Goal: Task Accomplishment & Management: Manage account settings

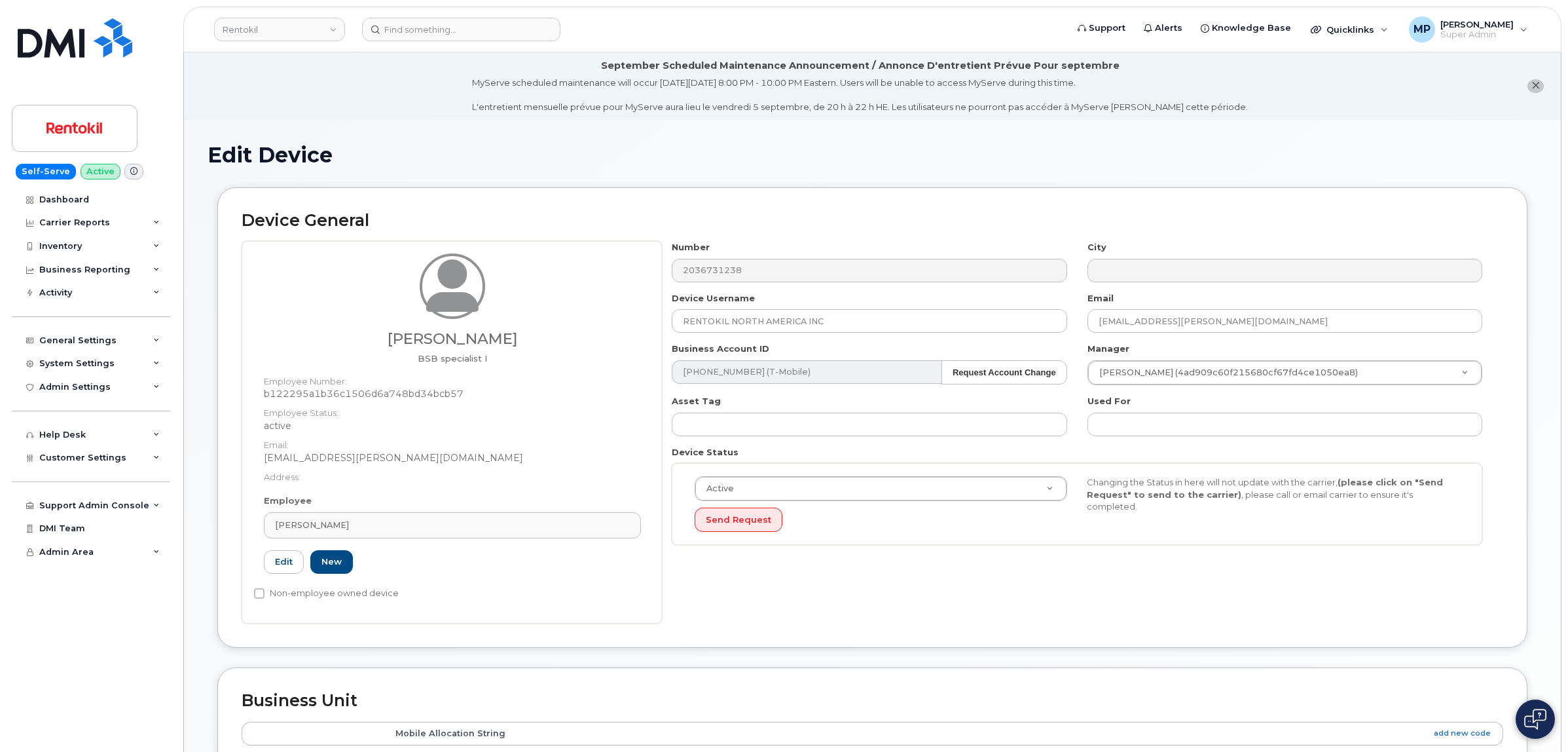
scroll to position [164, 0]
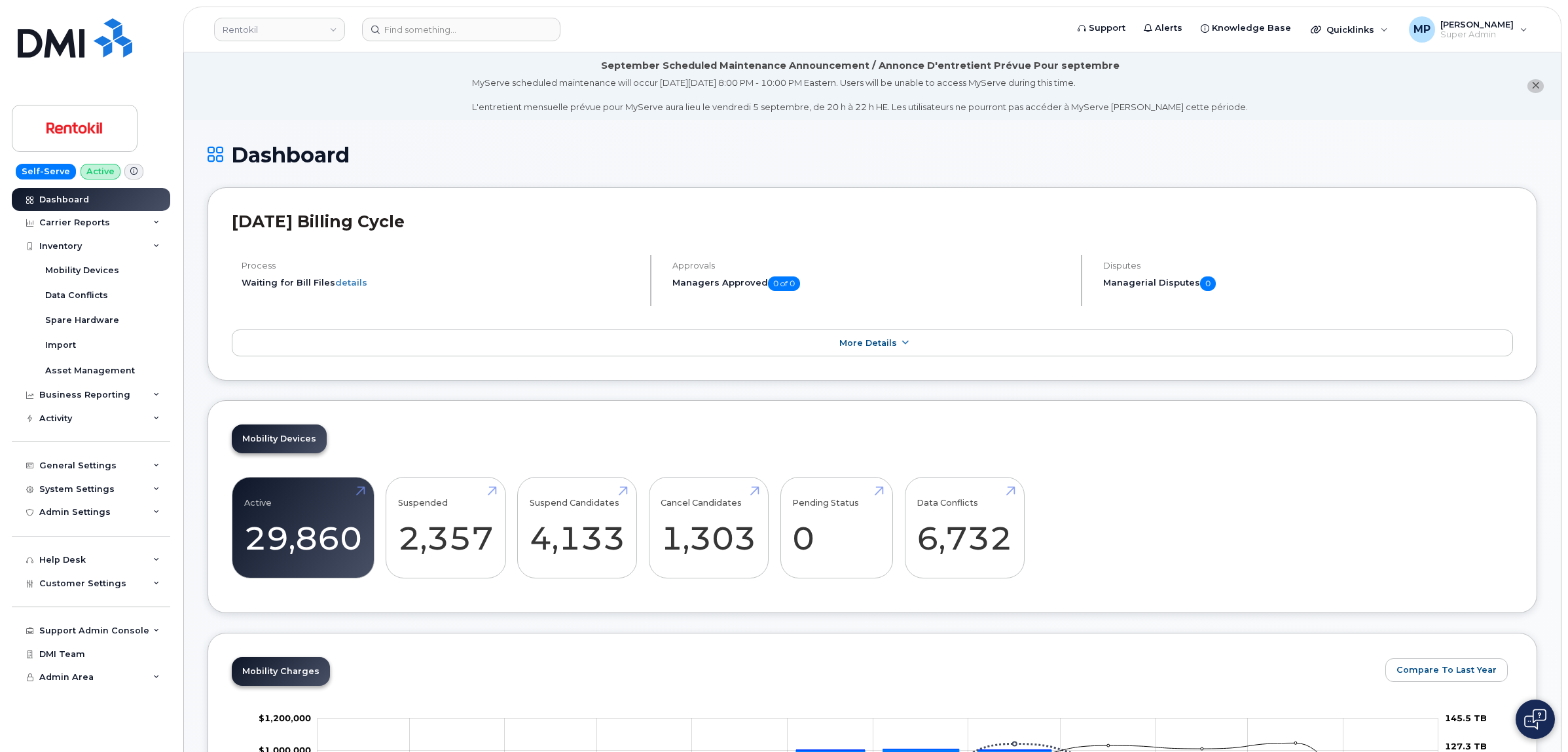
scroll to position [246, 0]
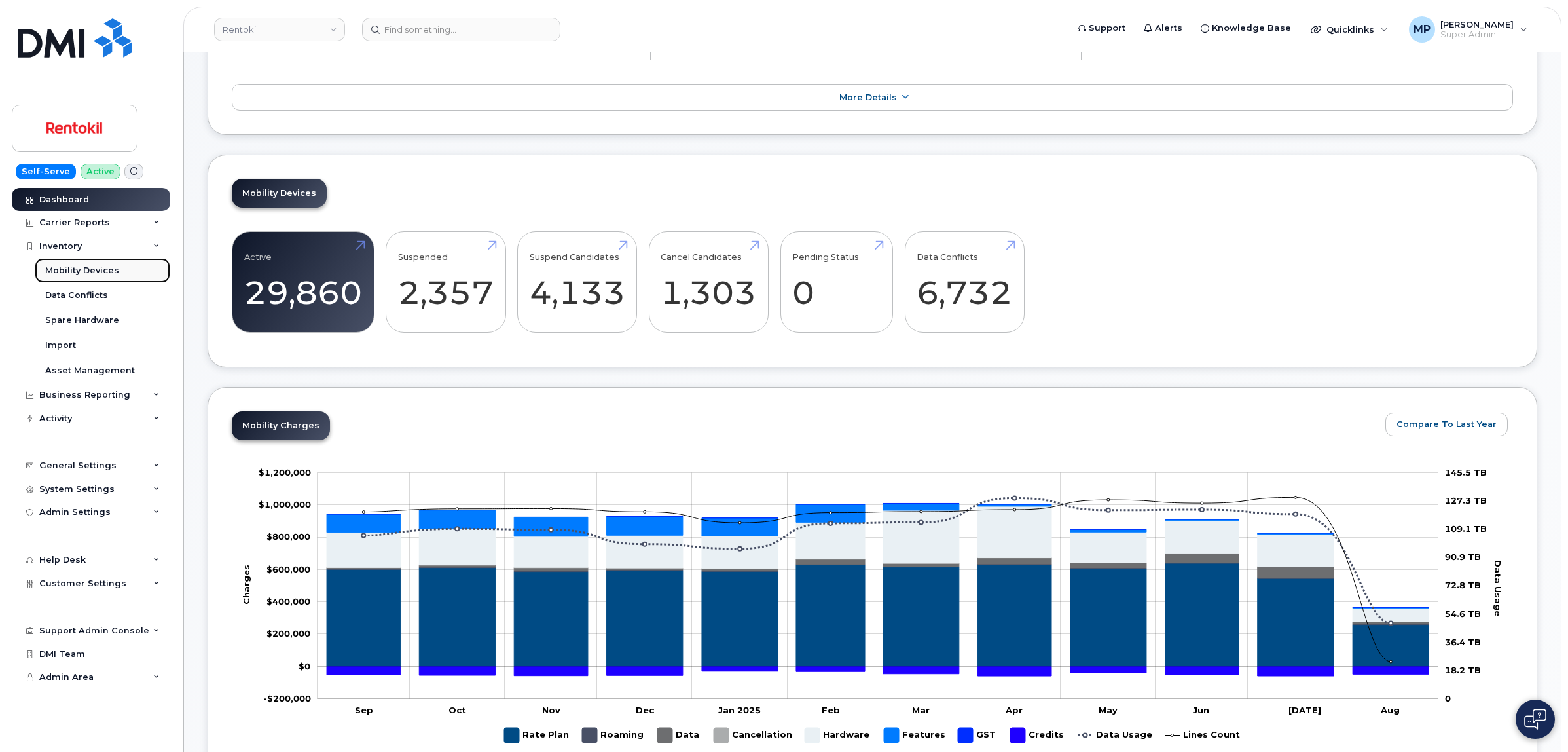
click at [77, 270] on div "Mobility Devices" at bounding box center [81, 270] width 74 height 12
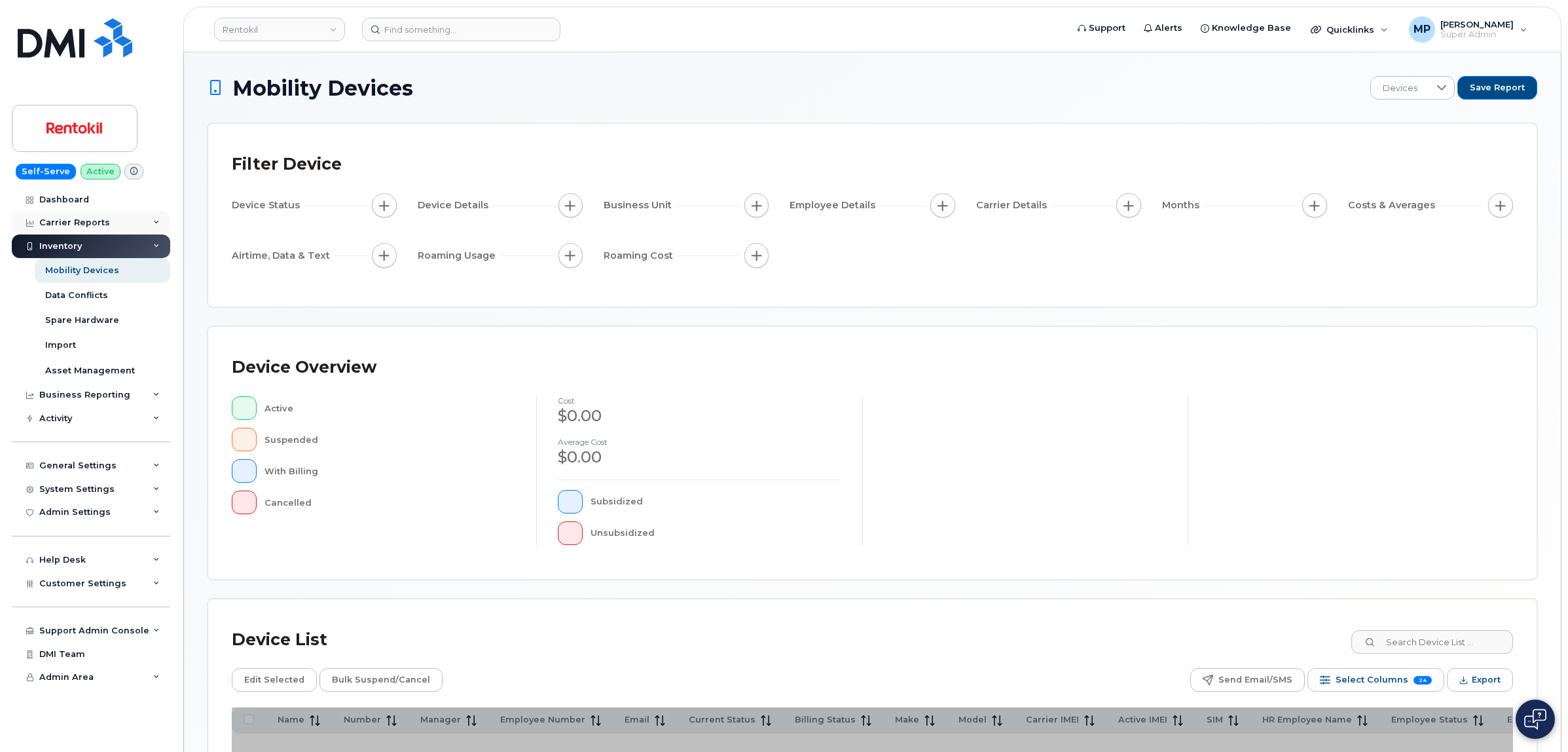
click at [71, 218] on div "Carrier Reports" at bounding box center [74, 223] width 71 height 11
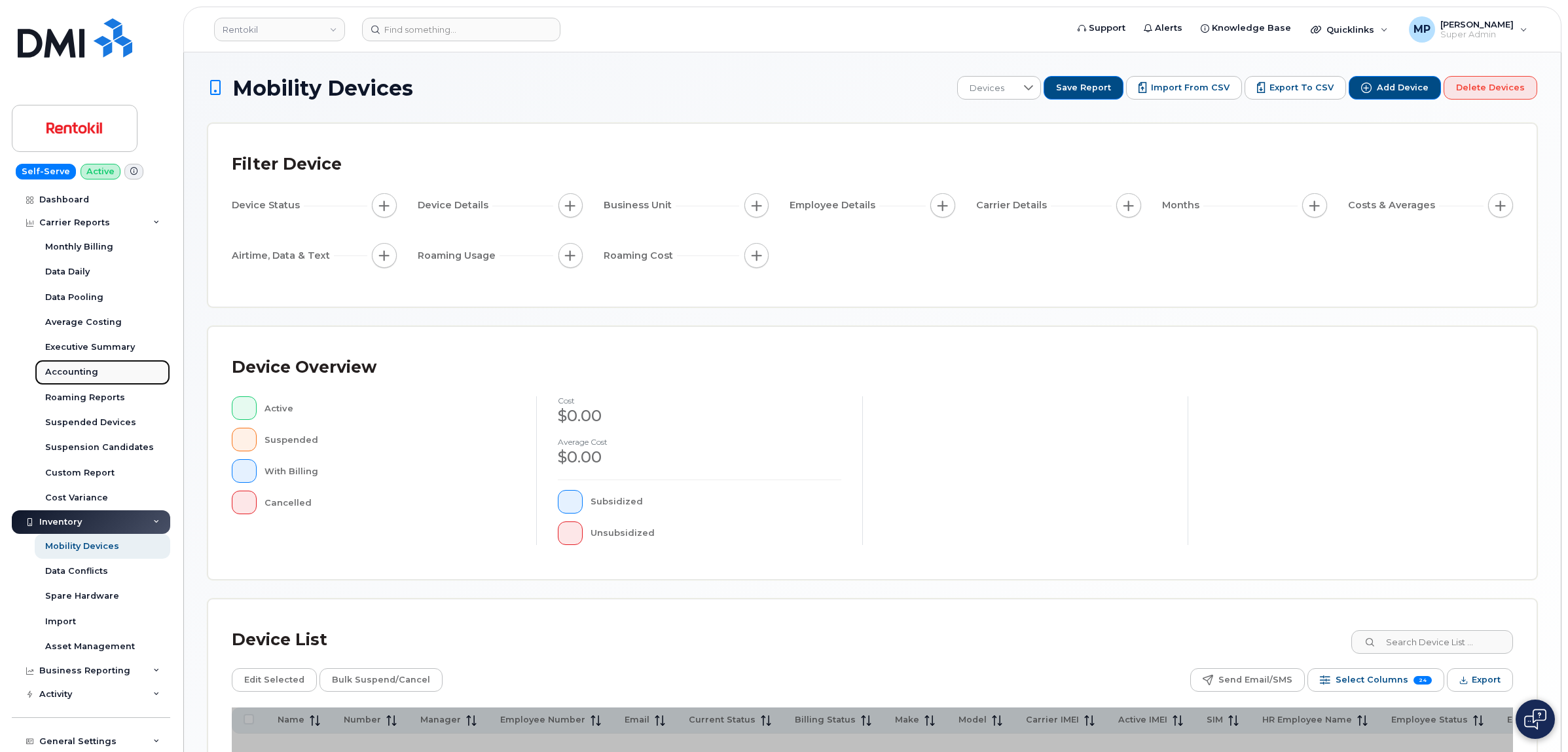
click at [83, 377] on div "Accounting" at bounding box center [72, 371] width 53 height 12
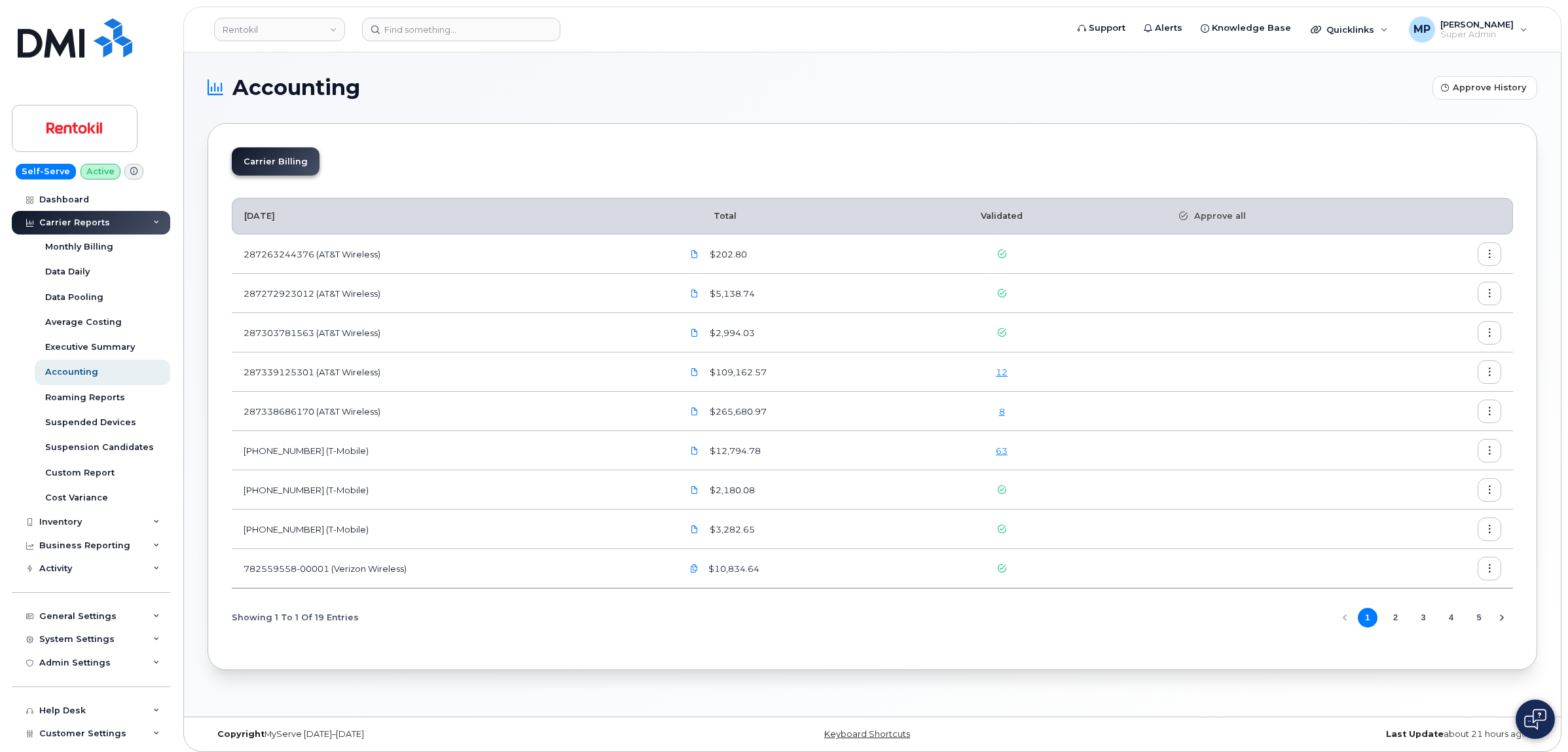
click at [1395, 619] on button "2" at bounding box center [1395, 618] width 20 height 20
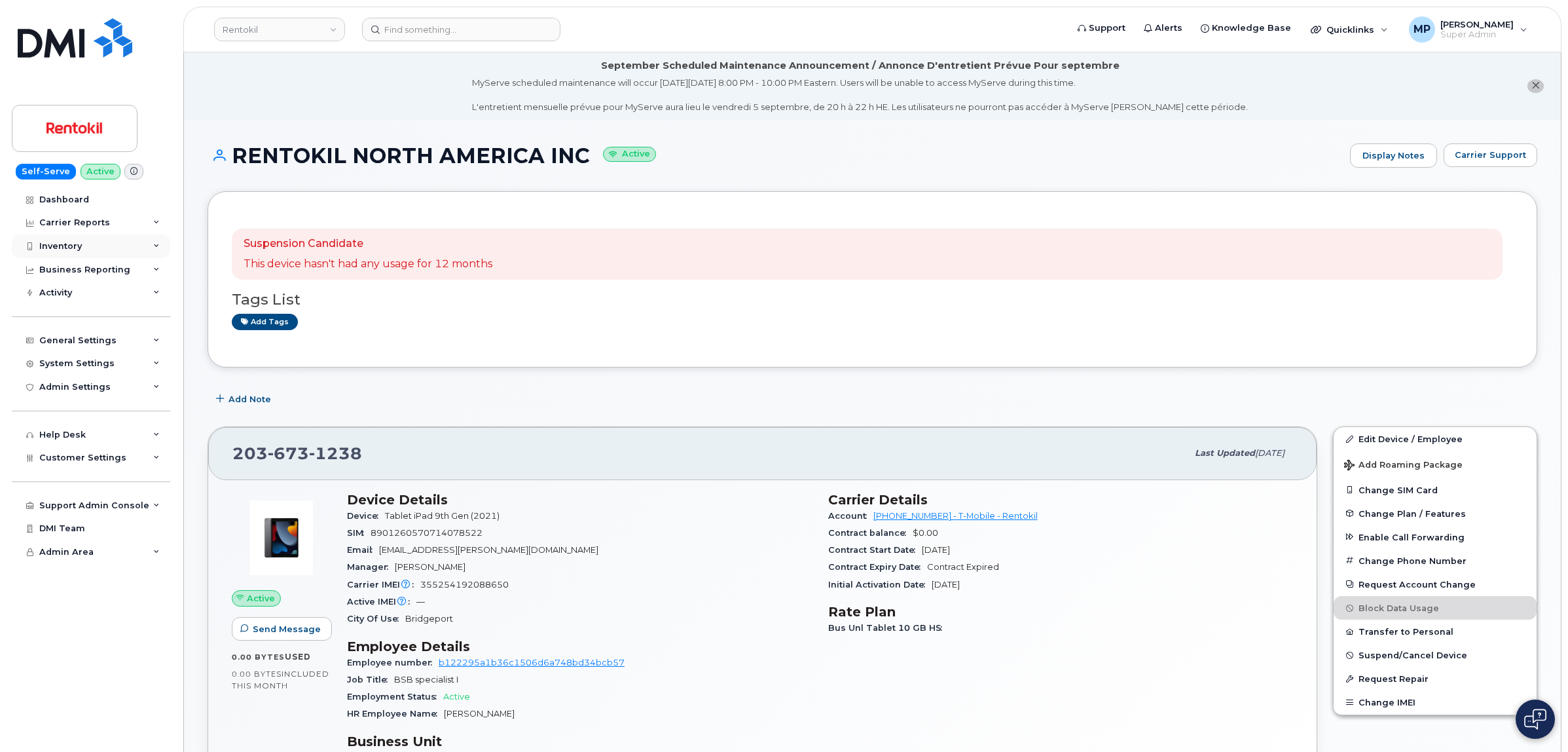
click at [65, 248] on div "Inventory" at bounding box center [60, 246] width 43 height 11
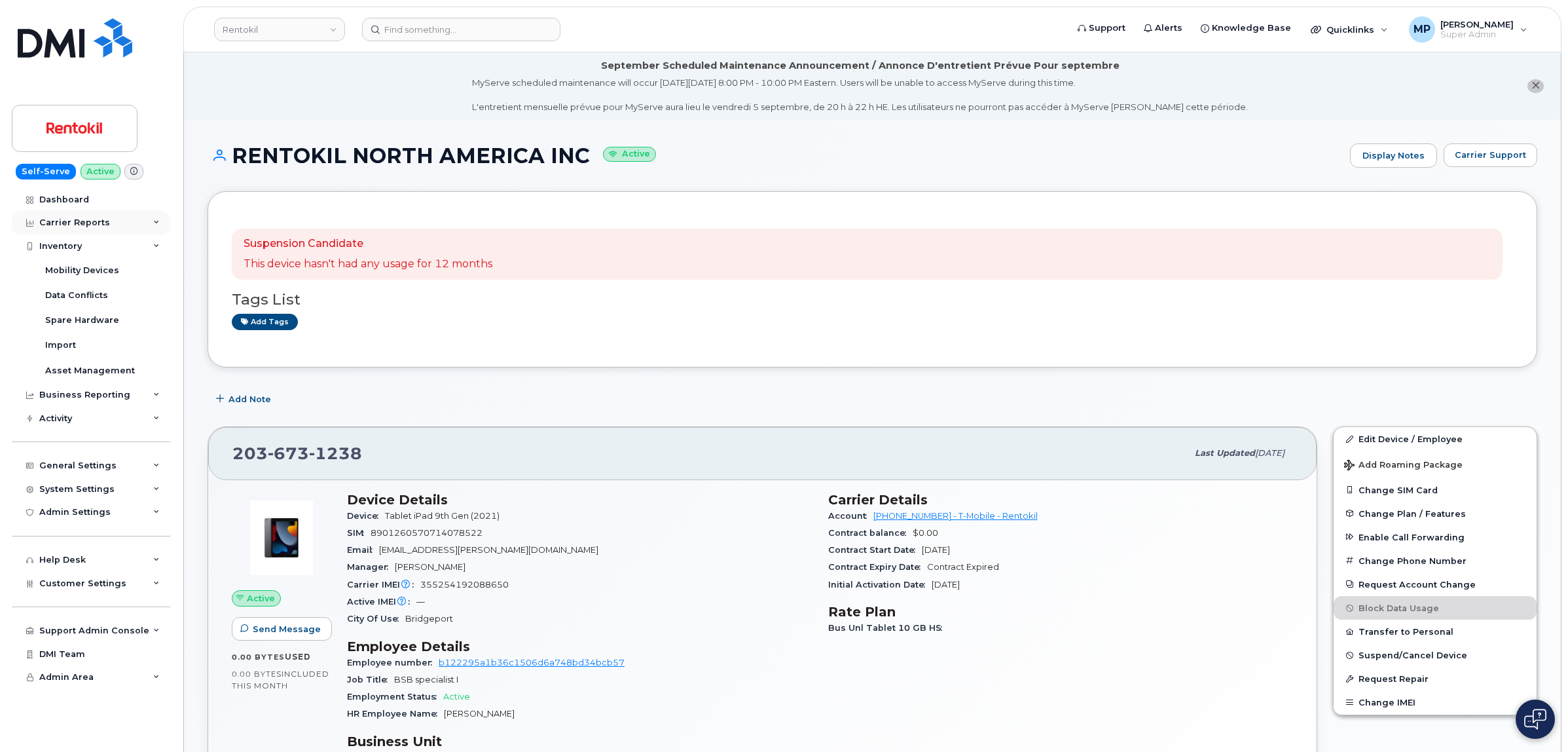
click at [77, 224] on div "Carrier Reports" at bounding box center [74, 223] width 71 height 11
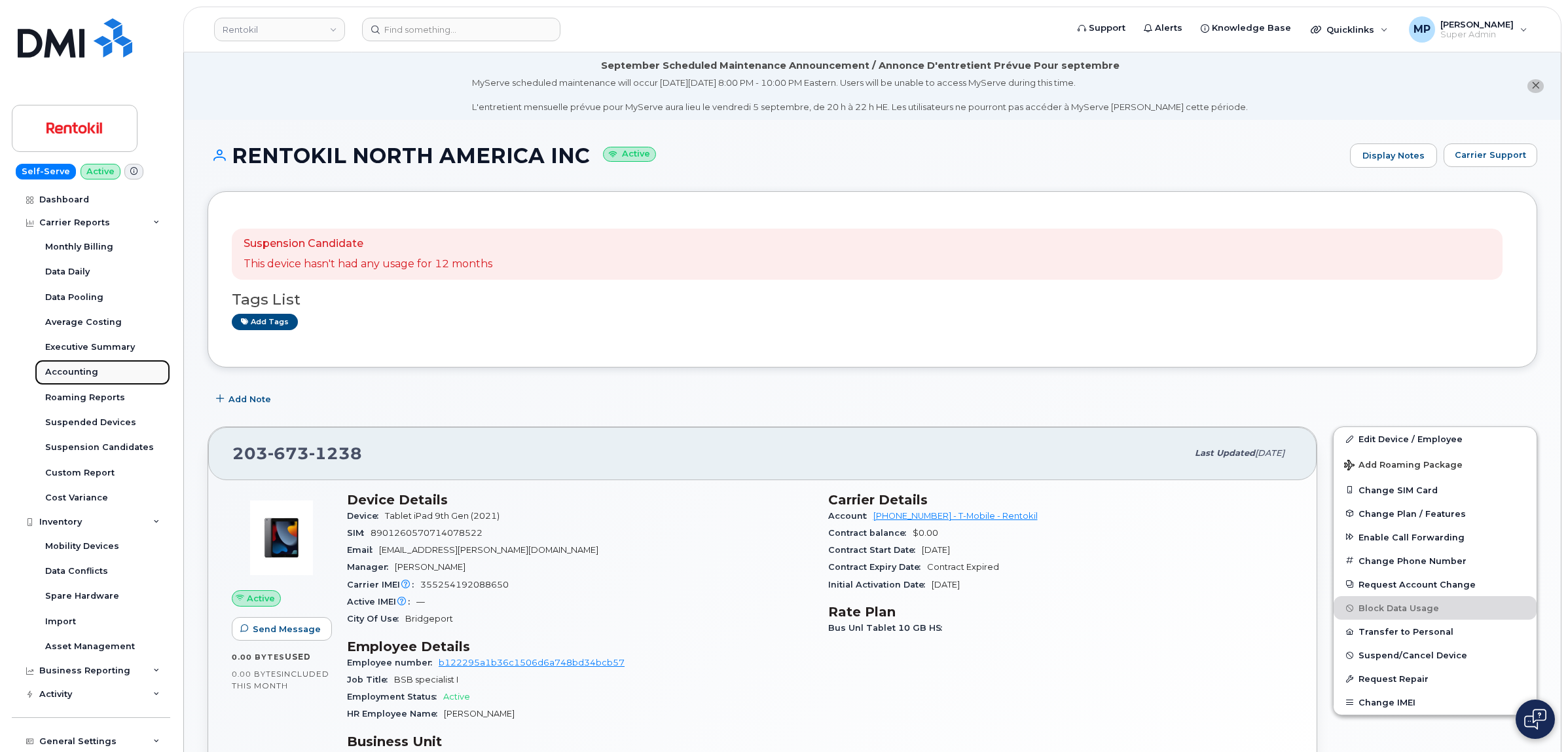
click at [74, 376] on div "Accounting" at bounding box center [72, 371] width 53 height 12
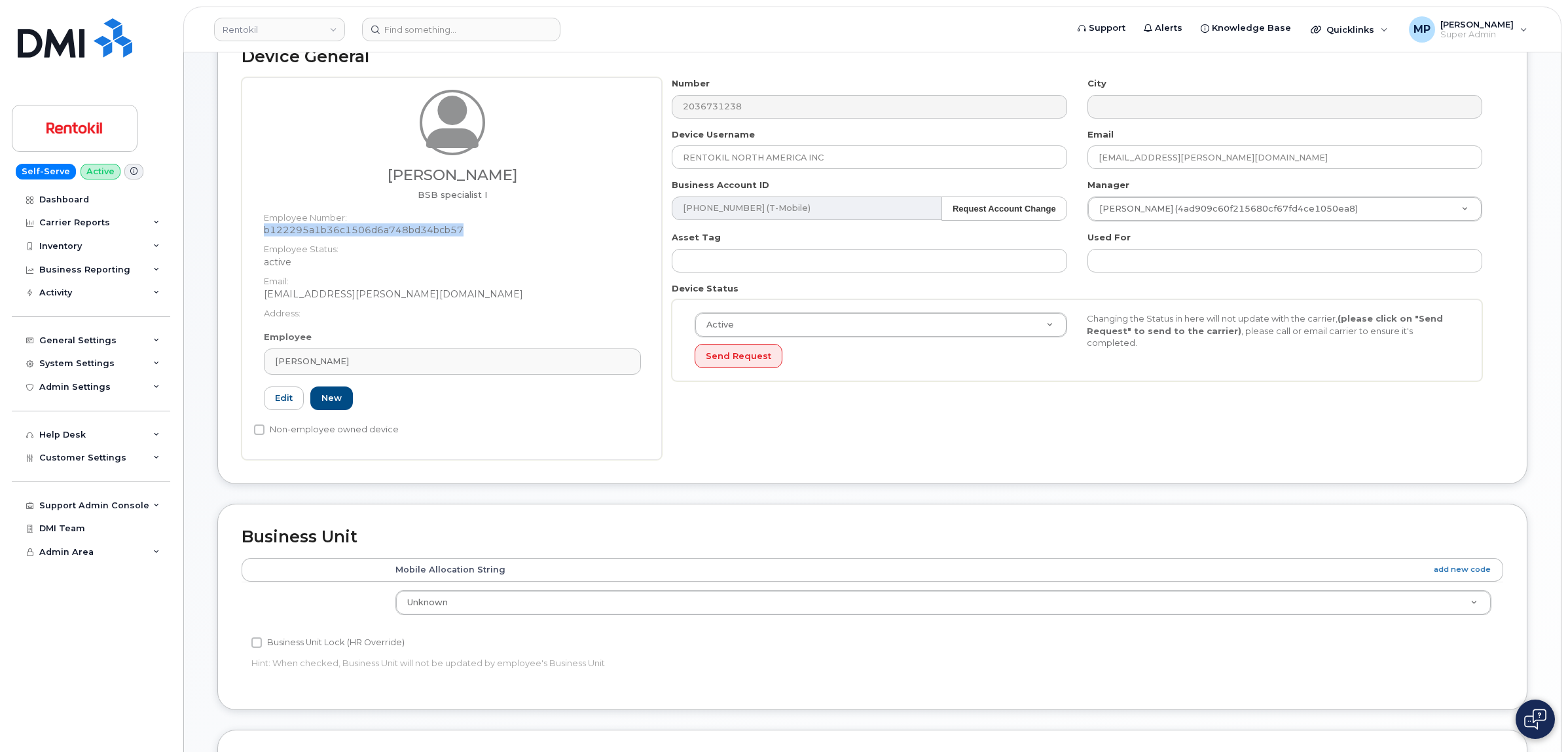
scroll to position [164, 0]
click at [70, 221] on div "Carrier Reports" at bounding box center [74, 223] width 71 height 11
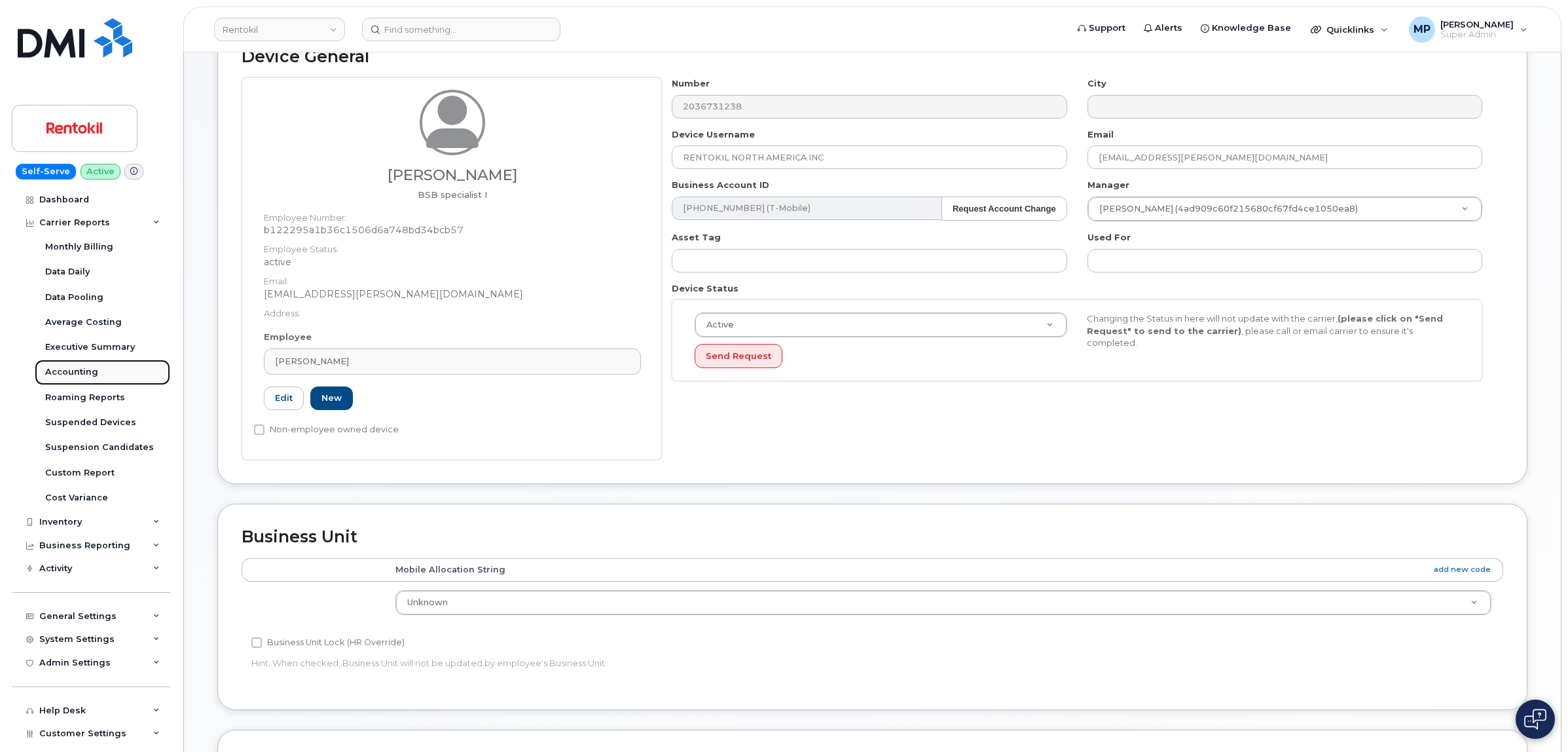
click at [69, 374] on div "Accounting" at bounding box center [72, 371] width 53 height 12
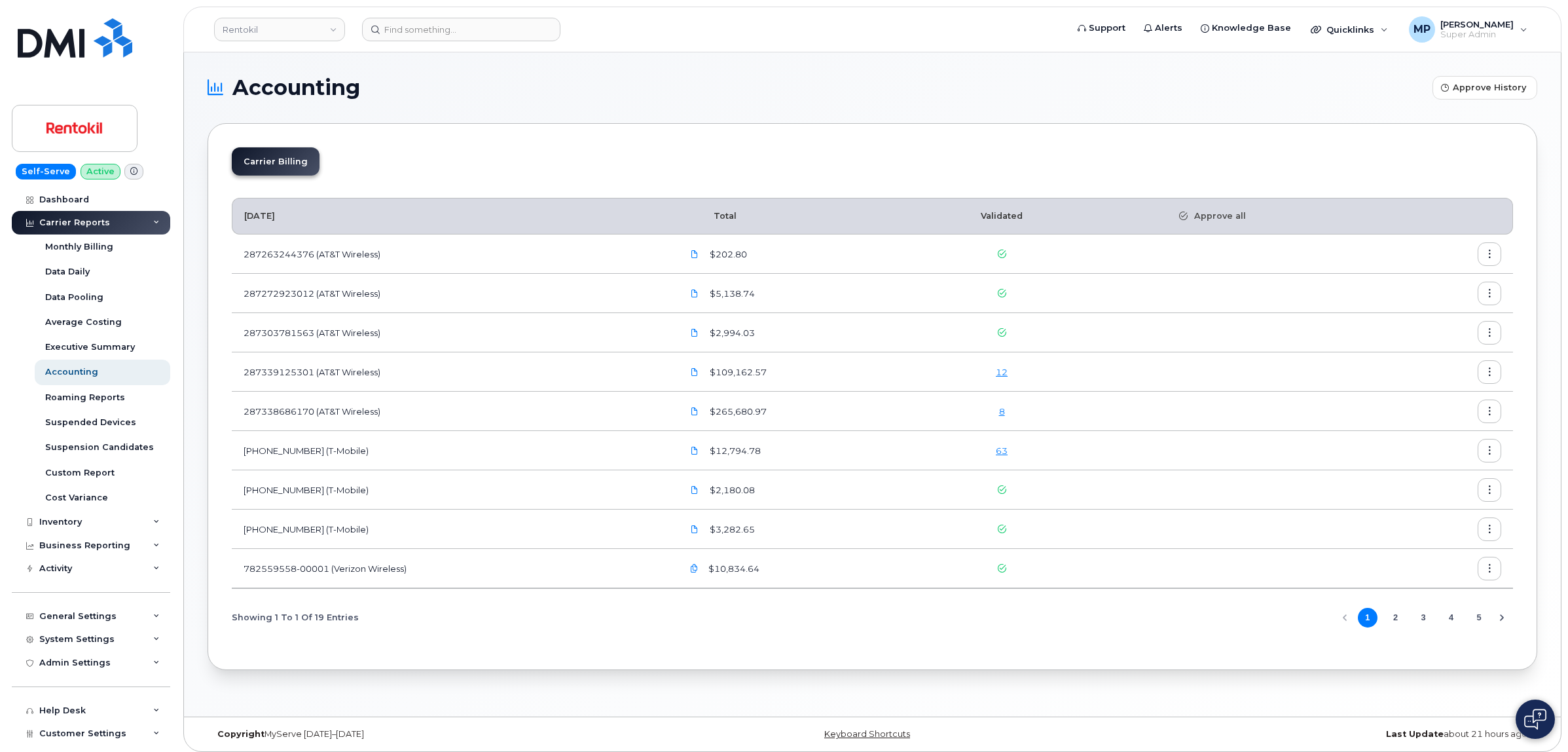
click at [1393, 617] on button "2" at bounding box center [1395, 618] width 20 height 20
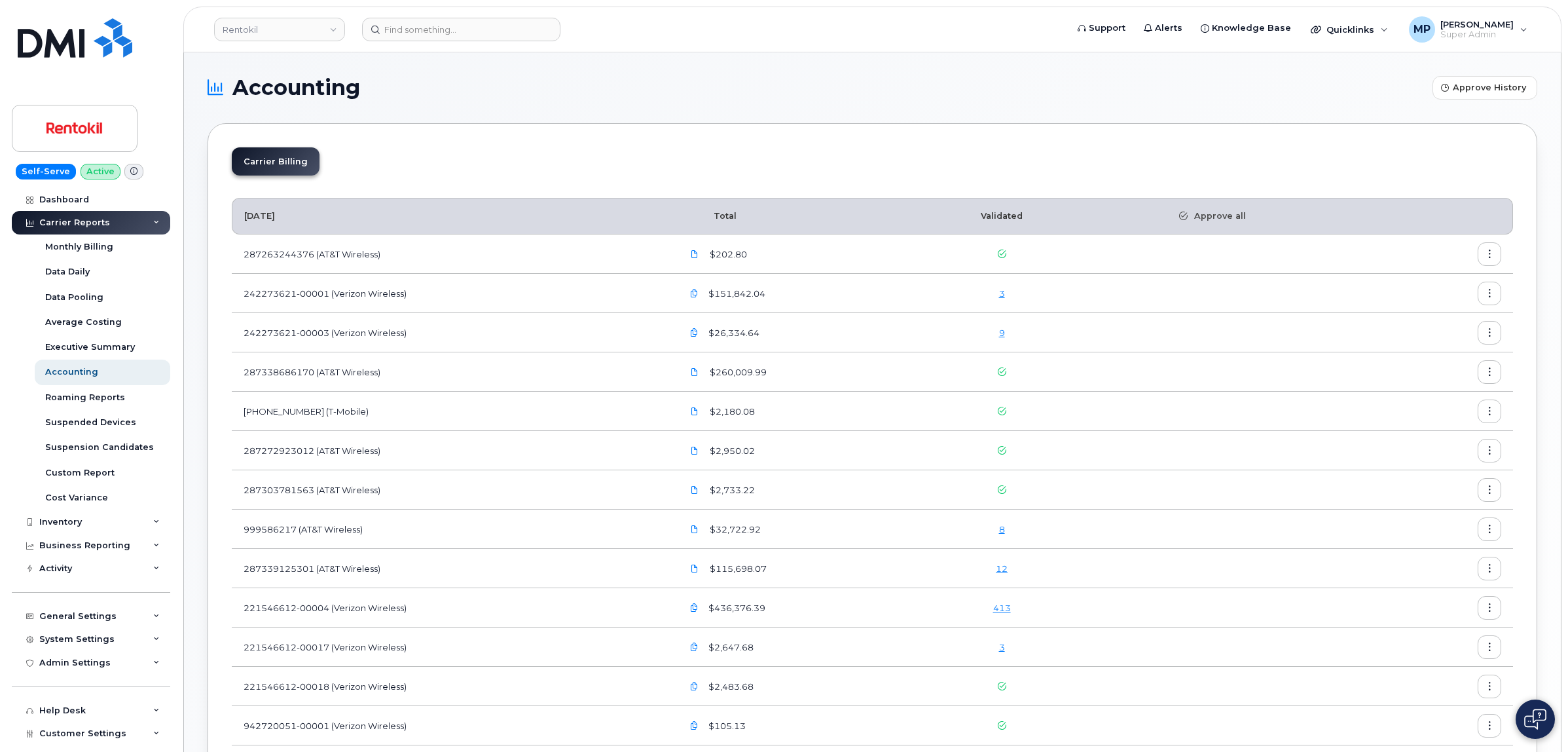
click at [1487, 252] on icon "button" at bounding box center [1490, 254] width 8 height 8
click at [1447, 279] on div "Details" at bounding box center [1442, 282] width 117 height 25
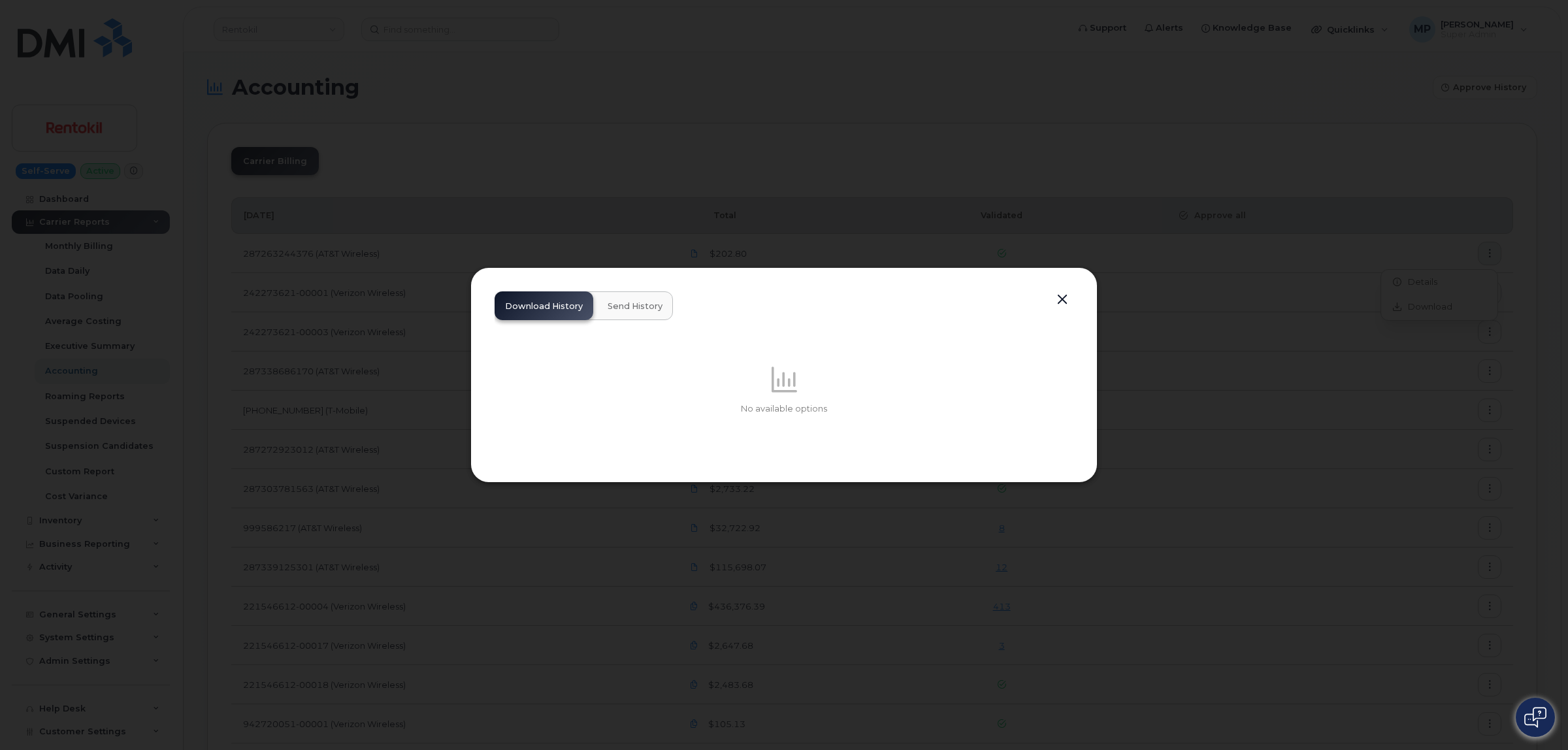
click at [625, 304] on span "Send History" at bounding box center [635, 306] width 55 height 11
click at [554, 307] on span "Download History" at bounding box center [543, 306] width 78 height 11
click at [1064, 296] on button "button" at bounding box center [1062, 300] width 20 height 18
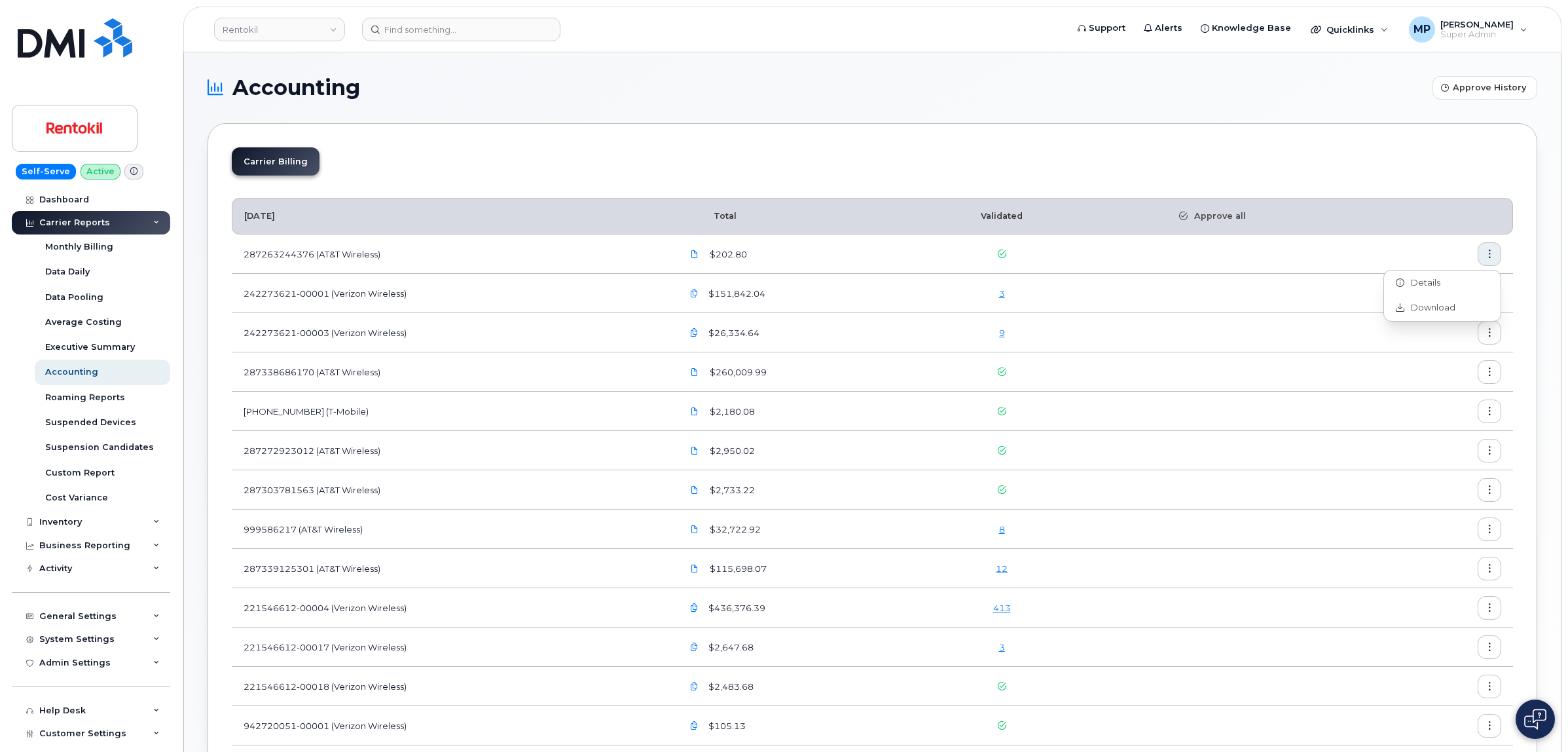
click at [1365, 126] on div "Carrier Billing July 2025 Total Validated Approve all 287263244376 (AT&T Wirele…" at bounding box center [872, 534] width 1330 height 822
click at [1463, 90] on span "Approve History" at bounding box center [1489, 88] width 73 height 13
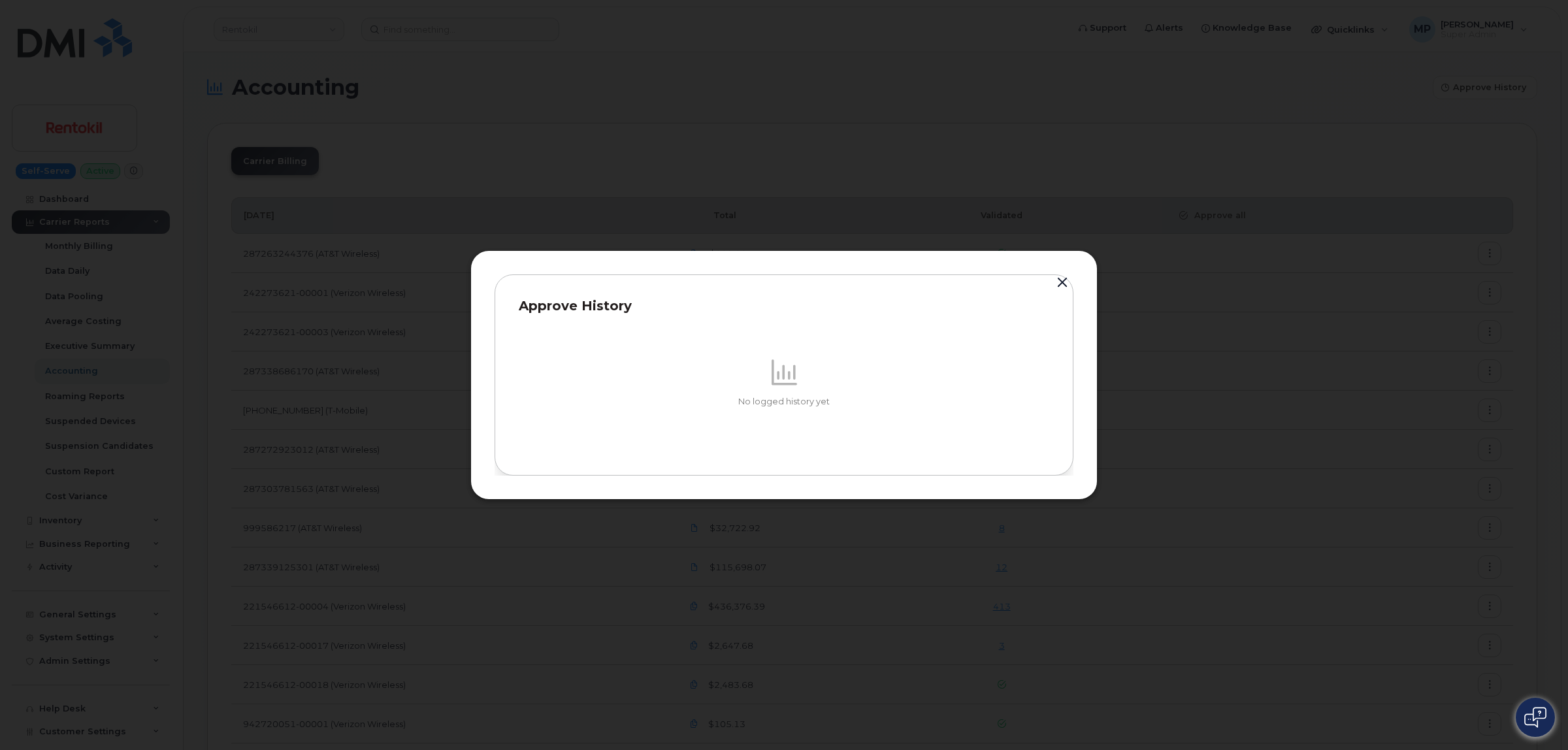
click at [1062, 279] on button "button" at bounding box center [1062, 283] width 20 height 18
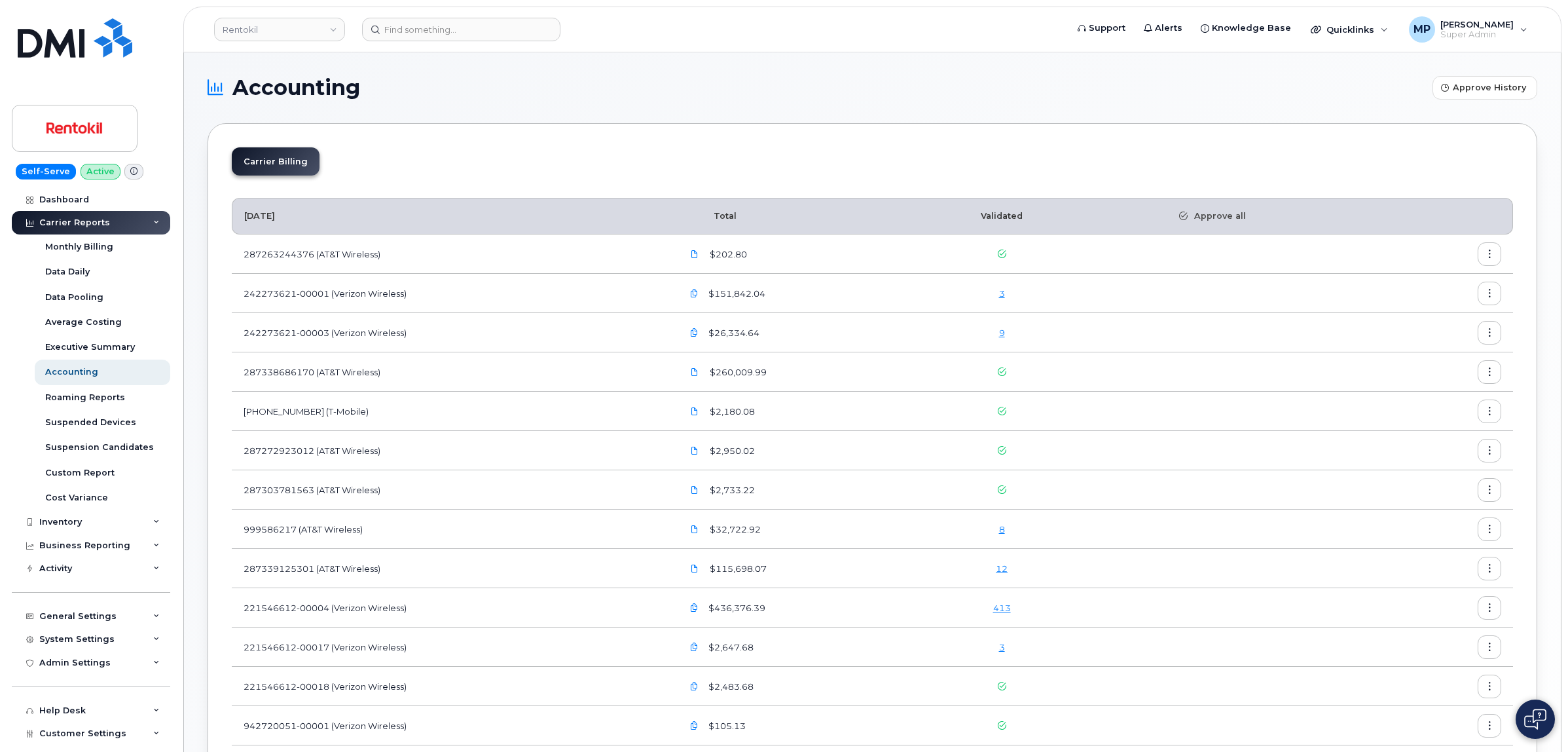
click at [1487, 295] on icon "button" at bounding box center [1490, 293] width 8 height 8
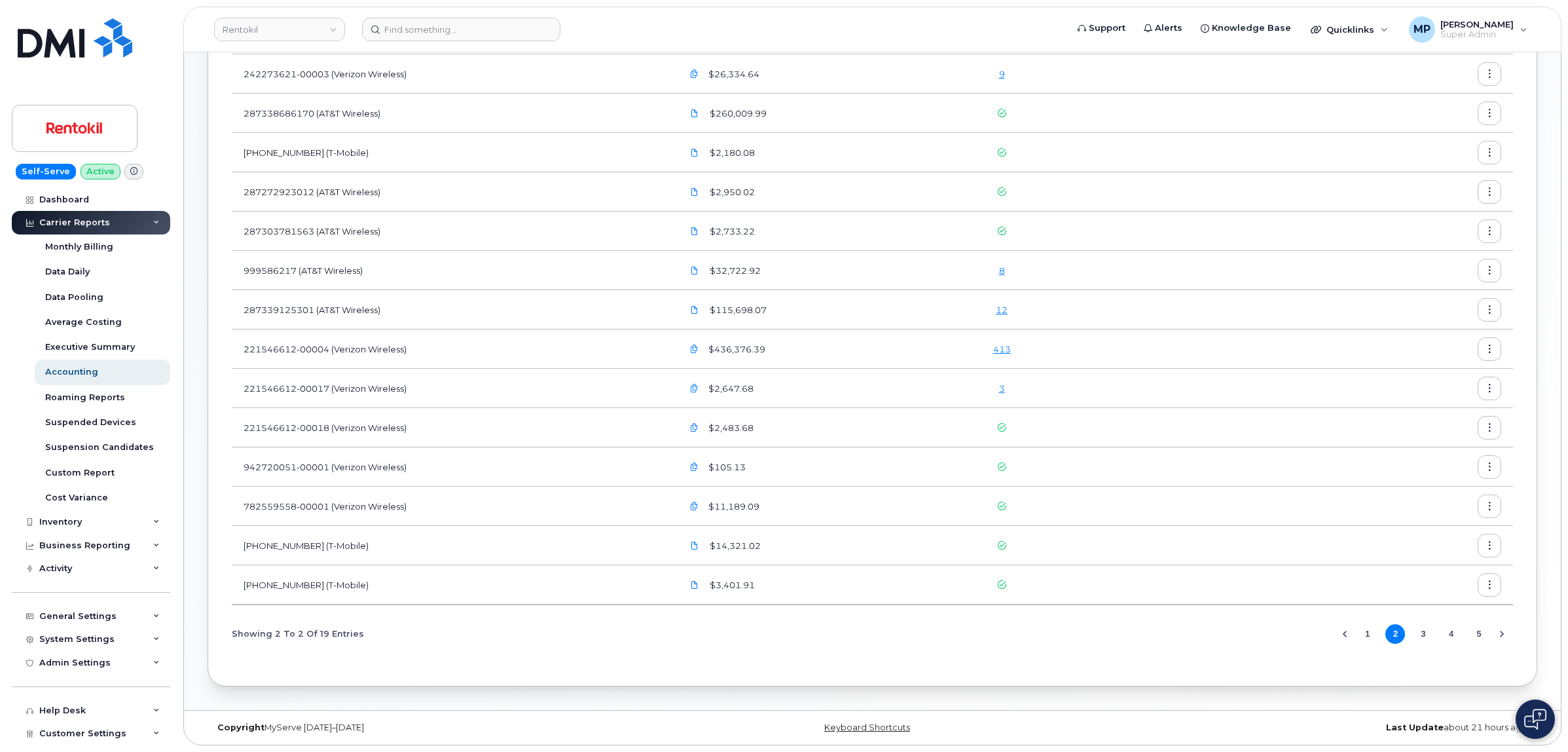
click at [1367, 634] on button "1" at bounding box center [1368, 634] width 20 height 20
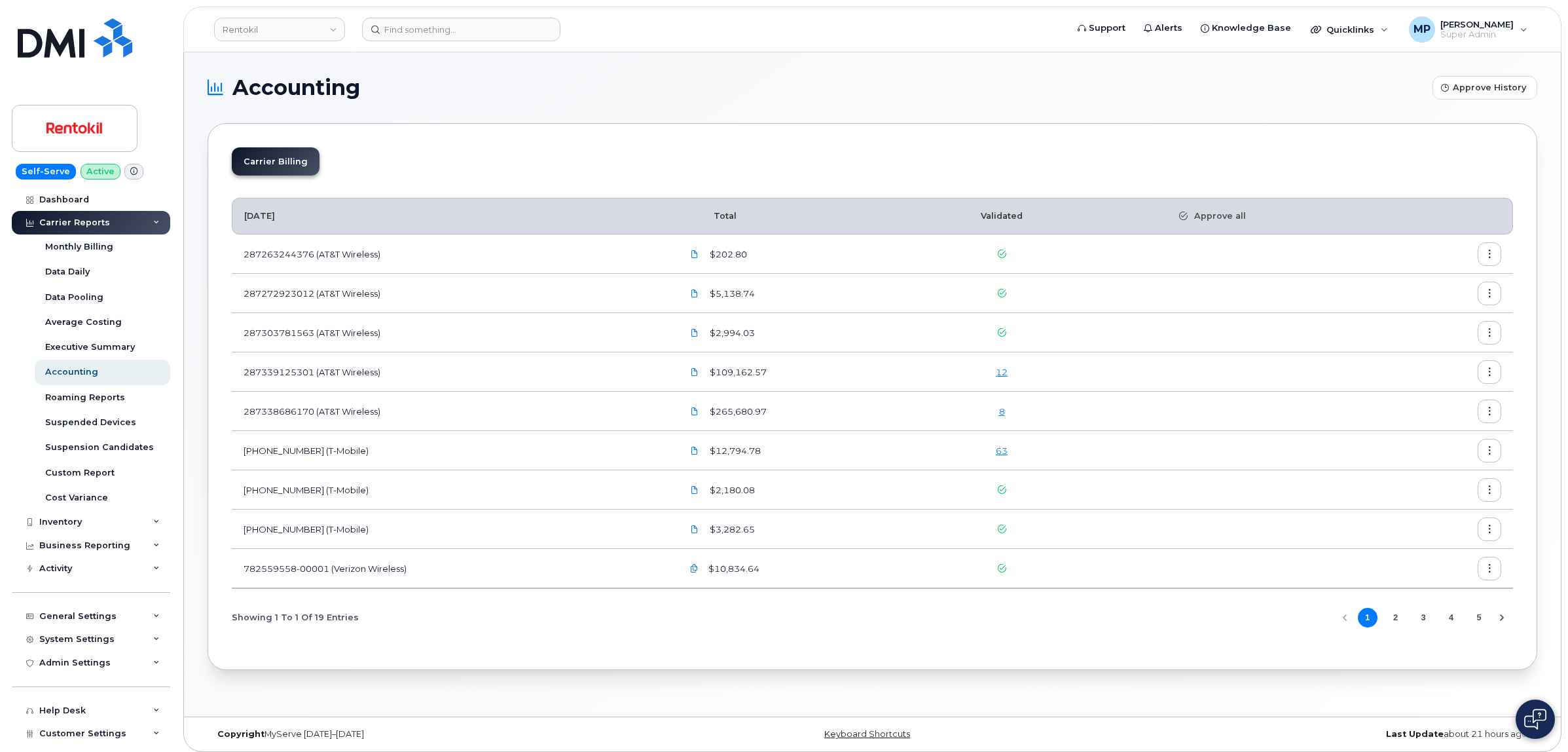
click at [1393, 617] on button "2" at bounding box center [1395, 618] width 20 height 20
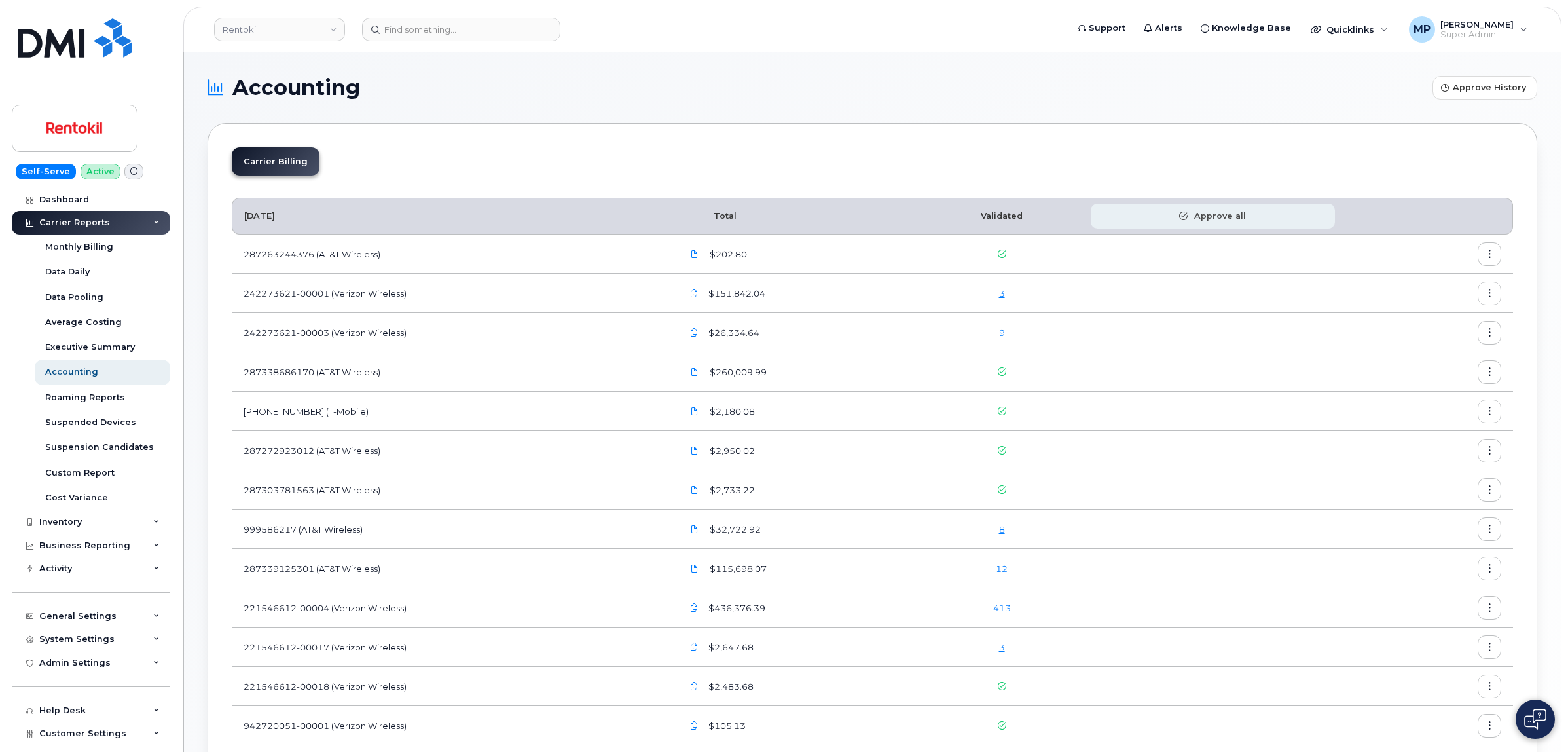
click at [1211, 218] on span "Approve all" at bounding box center [1216, 216] width 58 height 12
click at [1548, 18] on icon at bounding box center [1549, 20] width 8 height 8
click at [1487, 92] on span "Approve History" at bounding box center [1489, 88] width 73 height 13
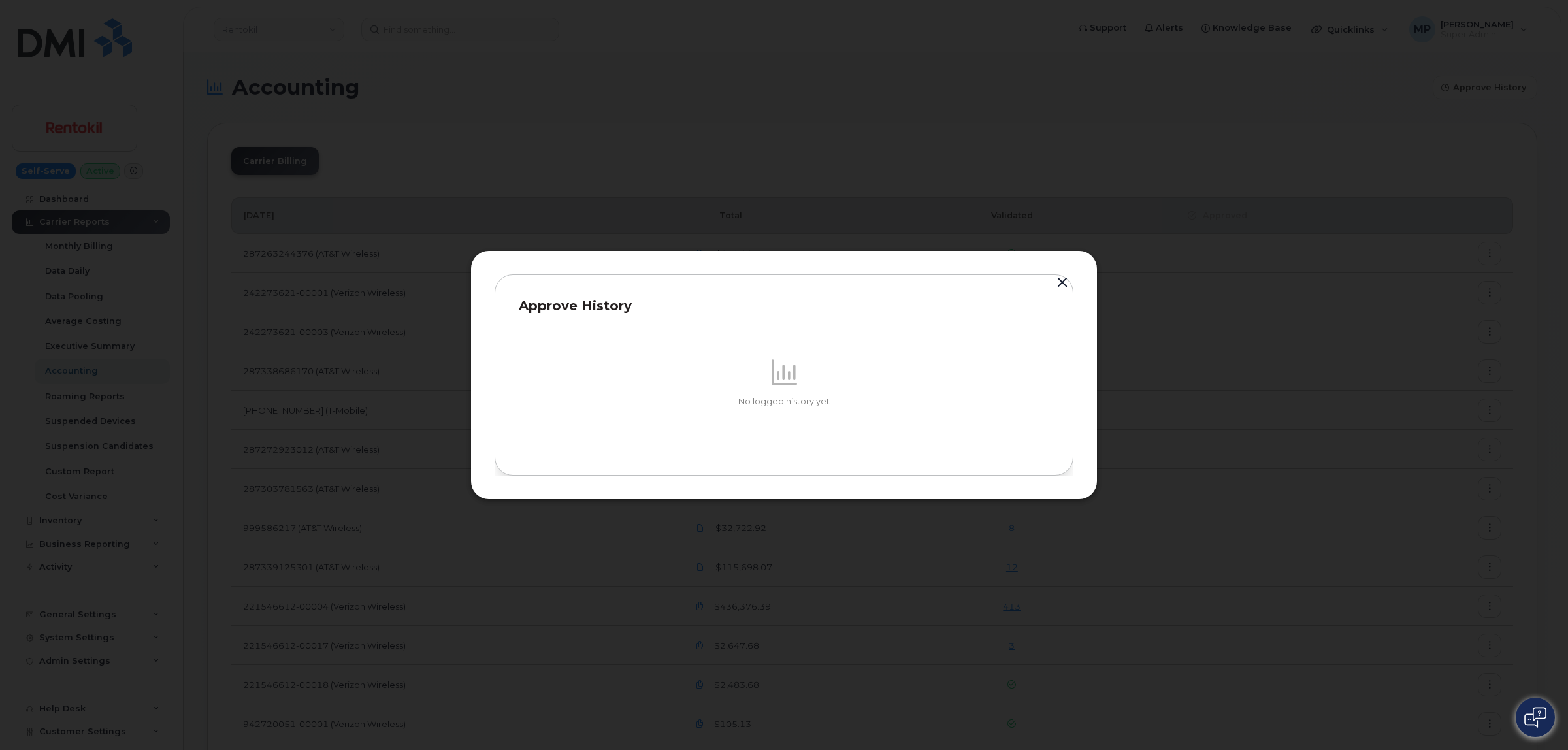
click at [1062, 279] on button "button" at bounding box center [1062, 283] width 20 height 18
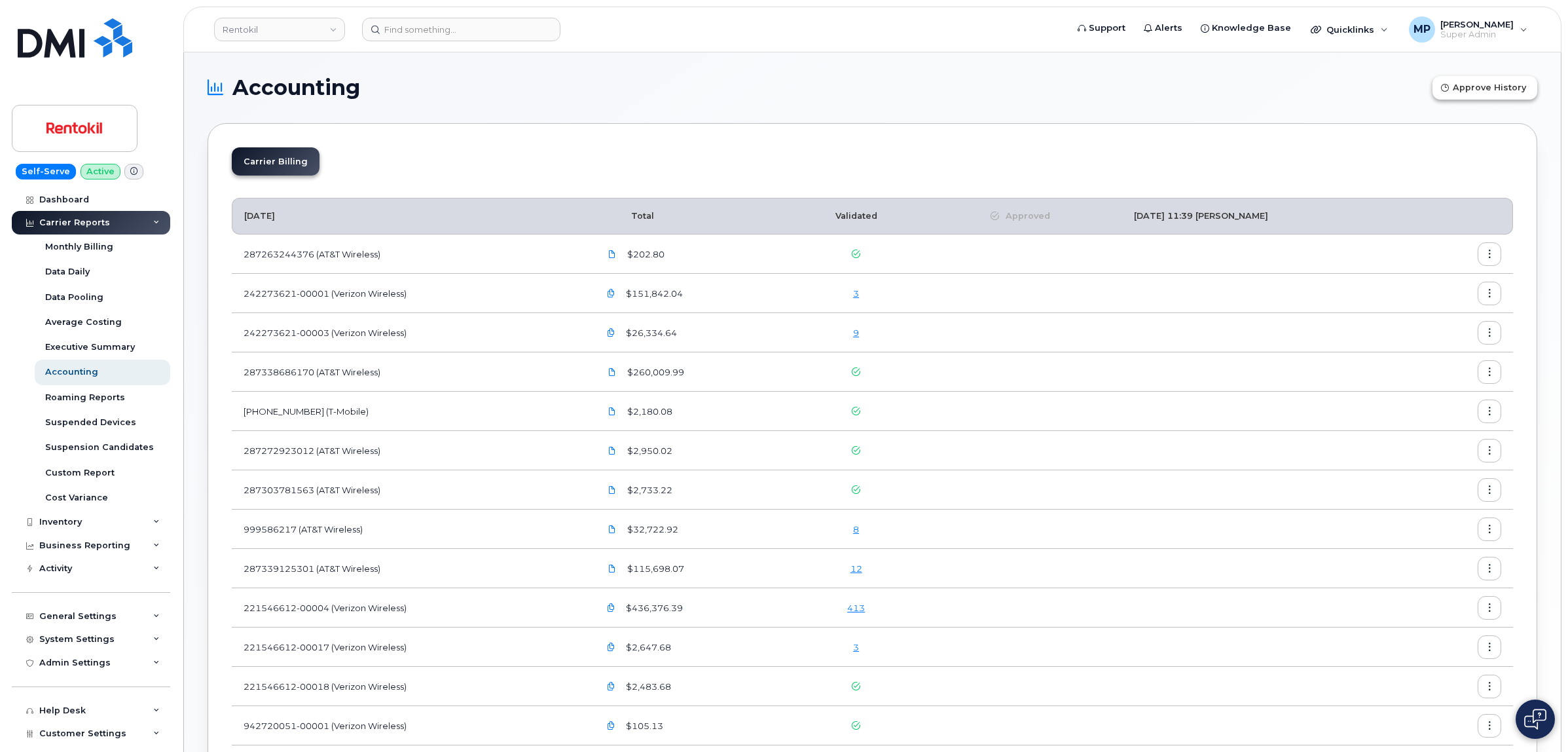
click at [1475, 93] on span "Approve History" at bounding box center [1489, 88] width 73 height 13
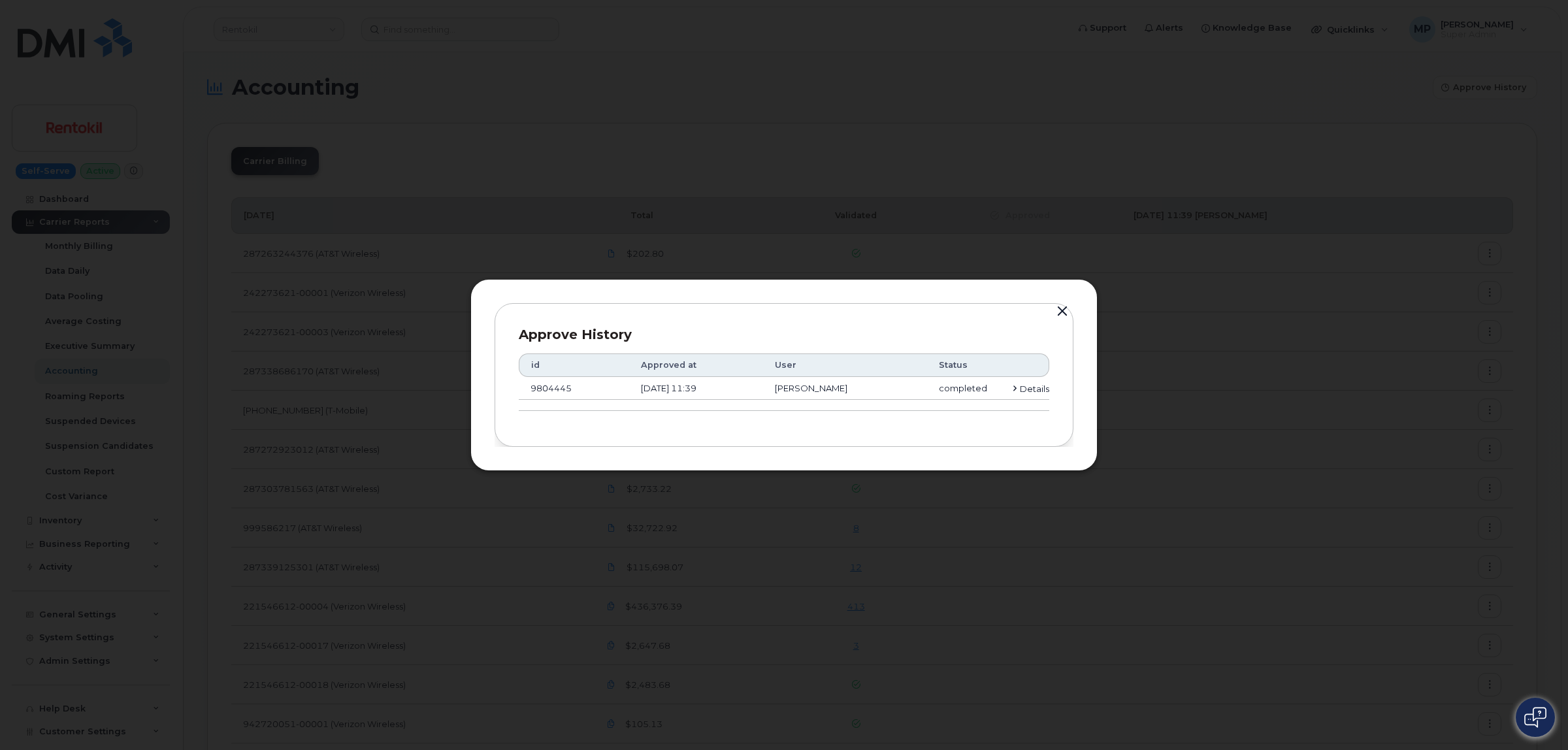
click at [1062, 312] on button "button" at bounding box center [1062, 312] width 20 height 18
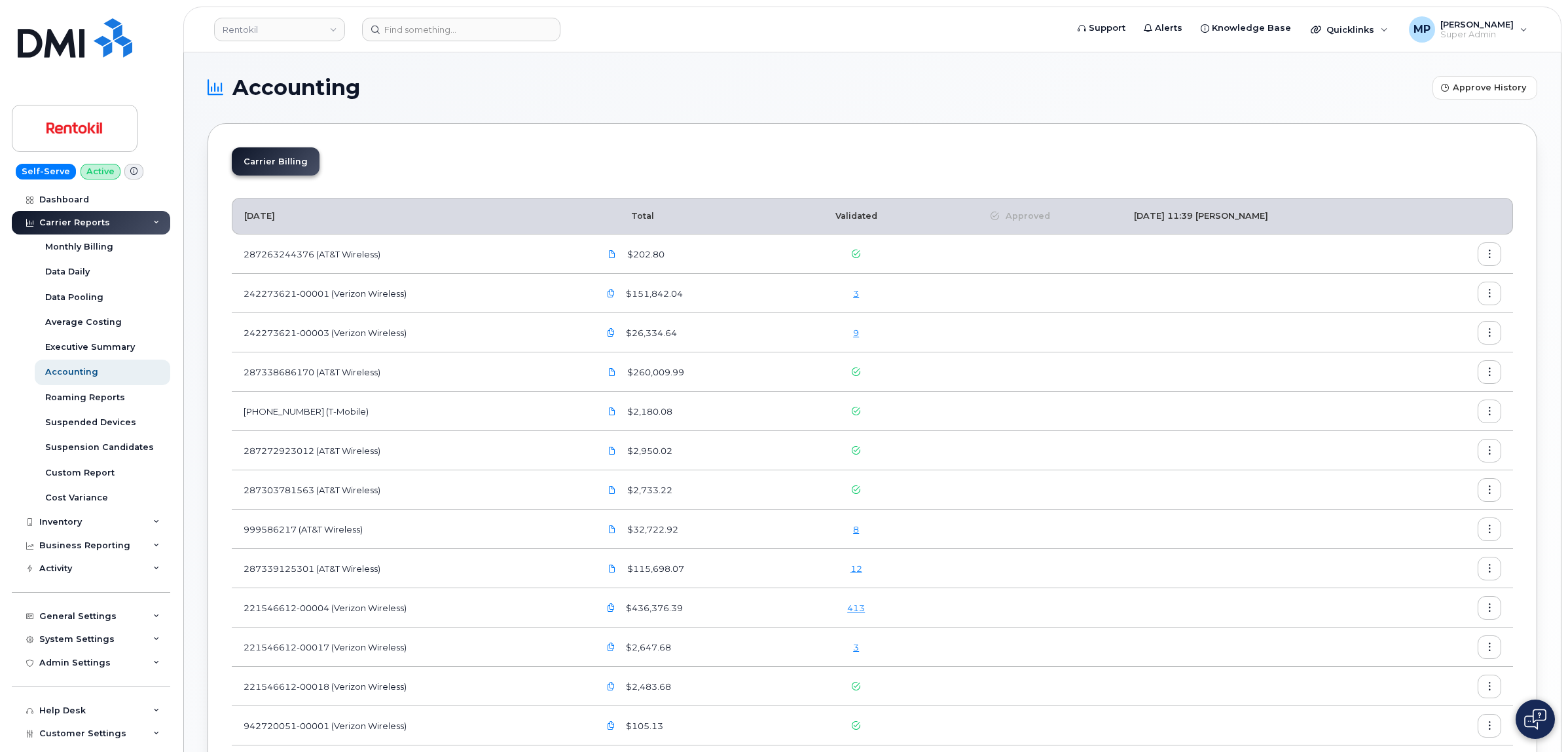
click at [1490, 258] on icon "button" at bounding box center [1490, 254] width 8 height 8
click at [1456, 282] on div "Details" at bounding box center [1442, 282] width 117 height 25
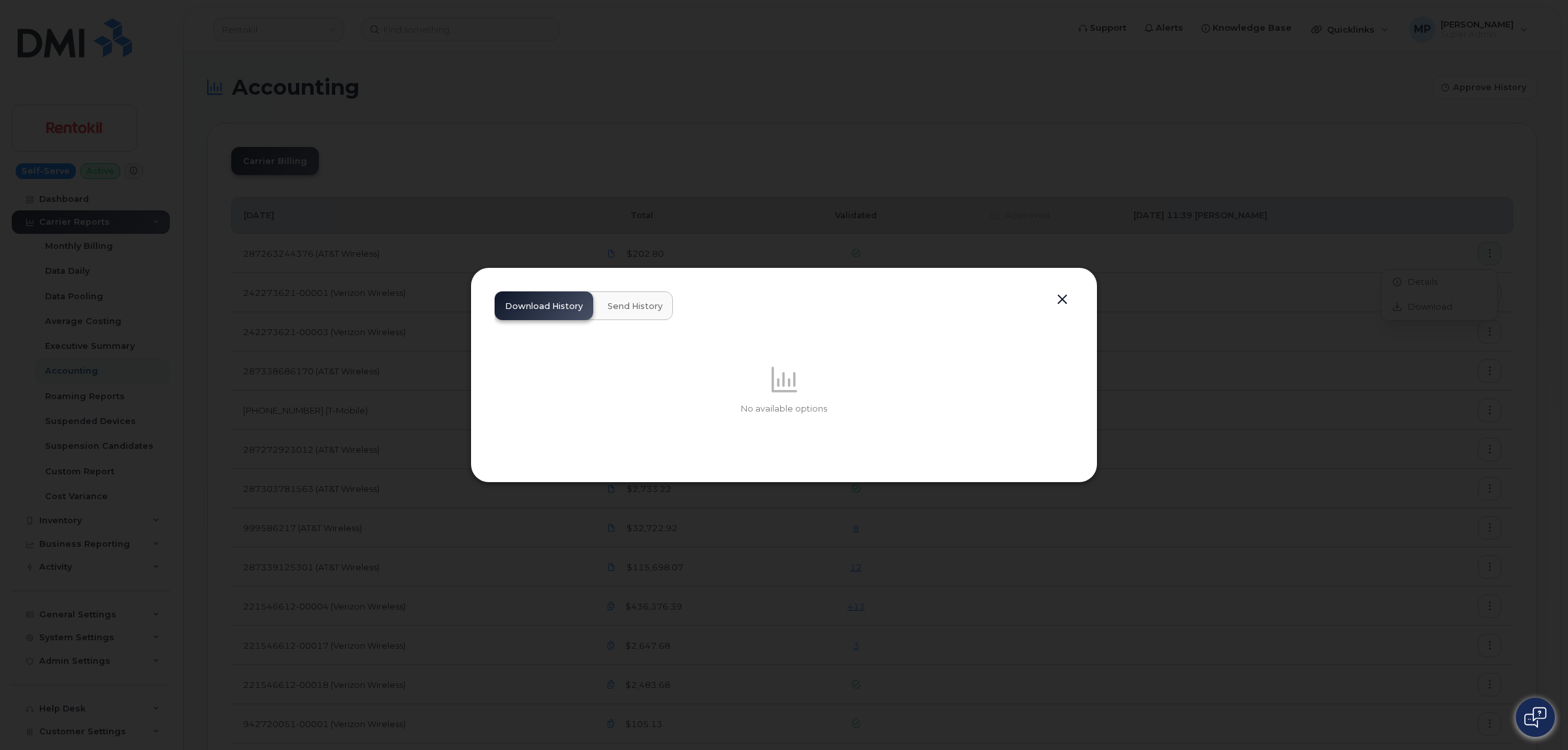
click at [1057, 304] on button "button" at bounding box center [1062, 300] width 20 height 18
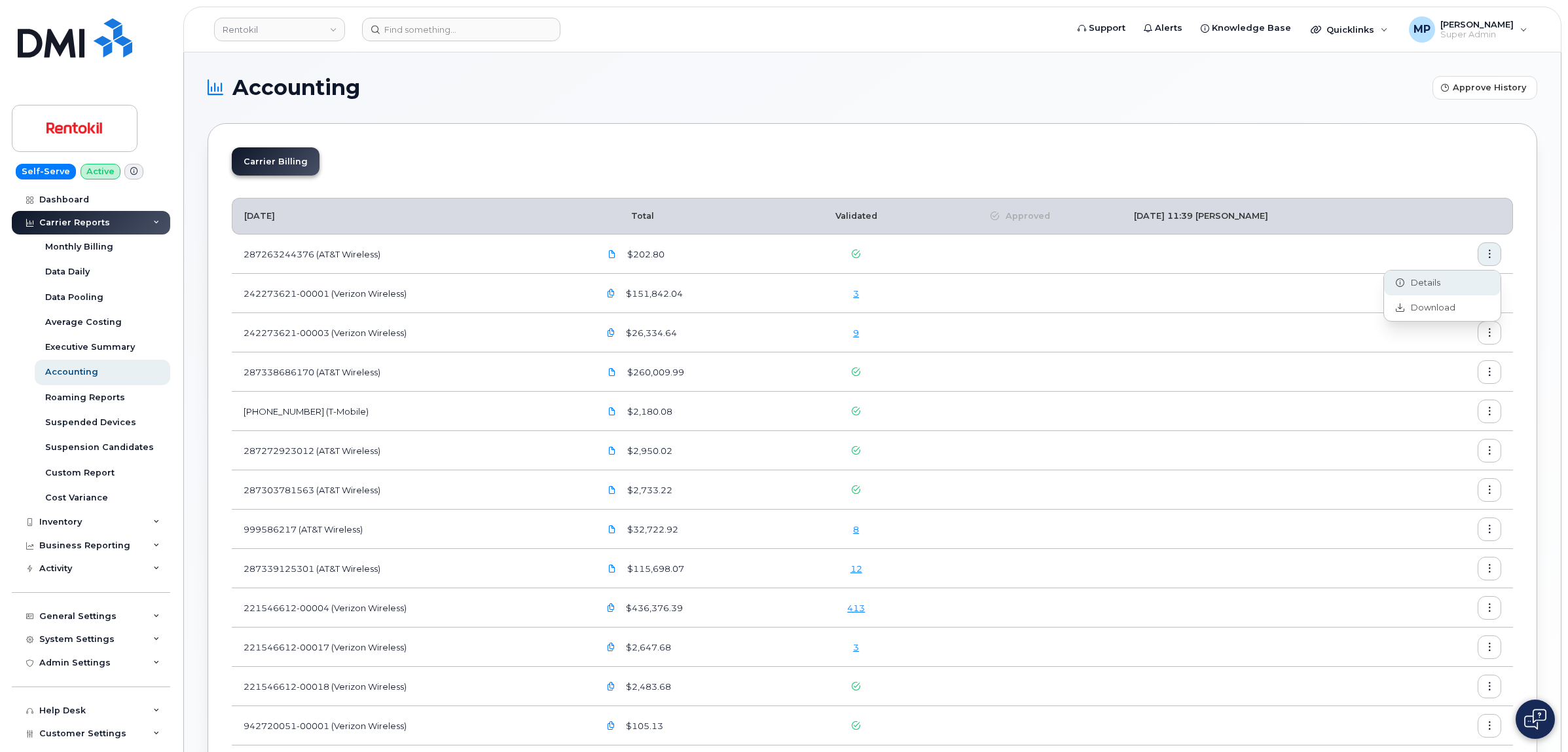
click at [1428, 277] on span "Details" at bounding box center [1422, 283] width 36 height 12
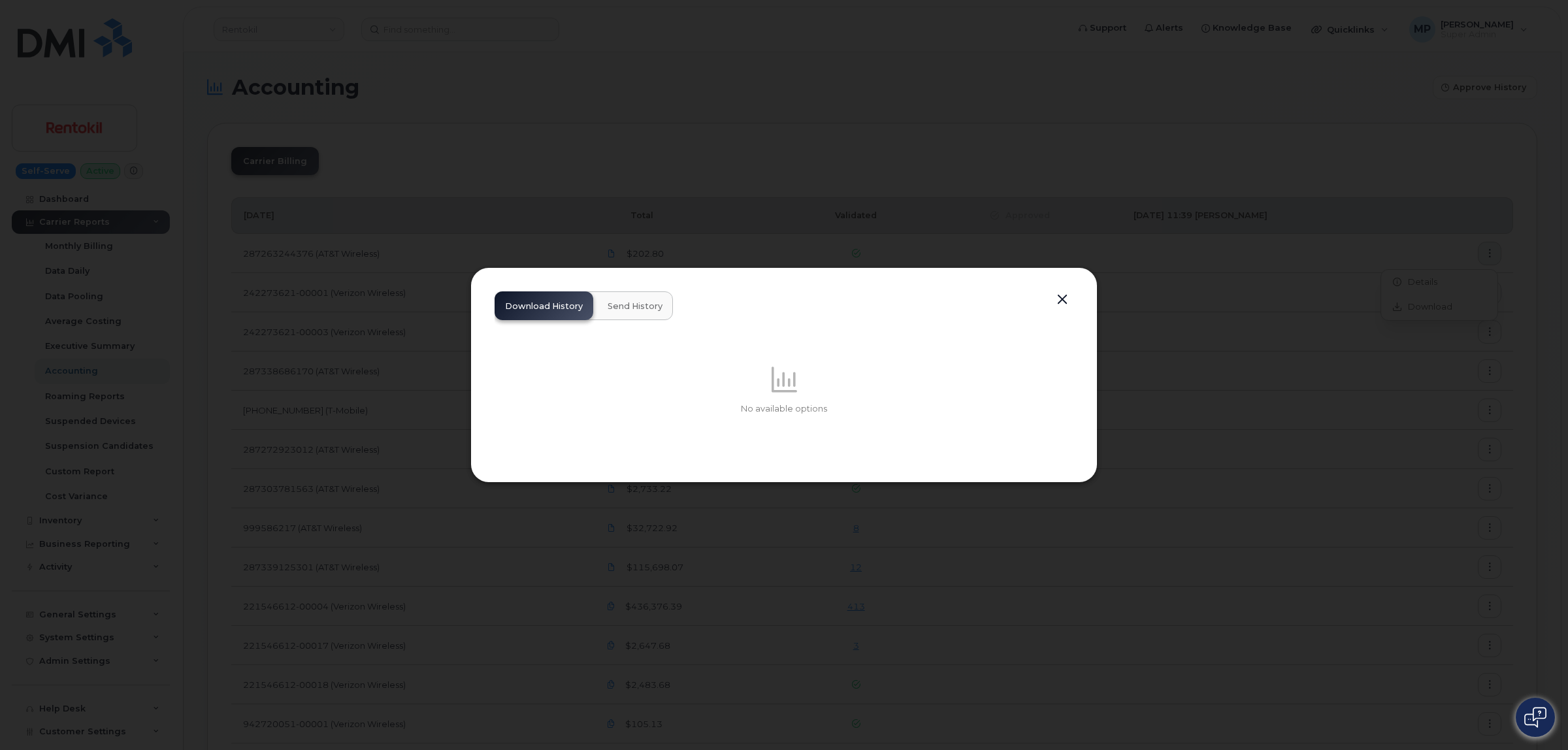
click at [637, 305] on span "Send History" at bounding box center [635, 306] width 55 height 11
click at [1057, 296] on button "button" at bounding box center [1062, 300] width 20 height 18
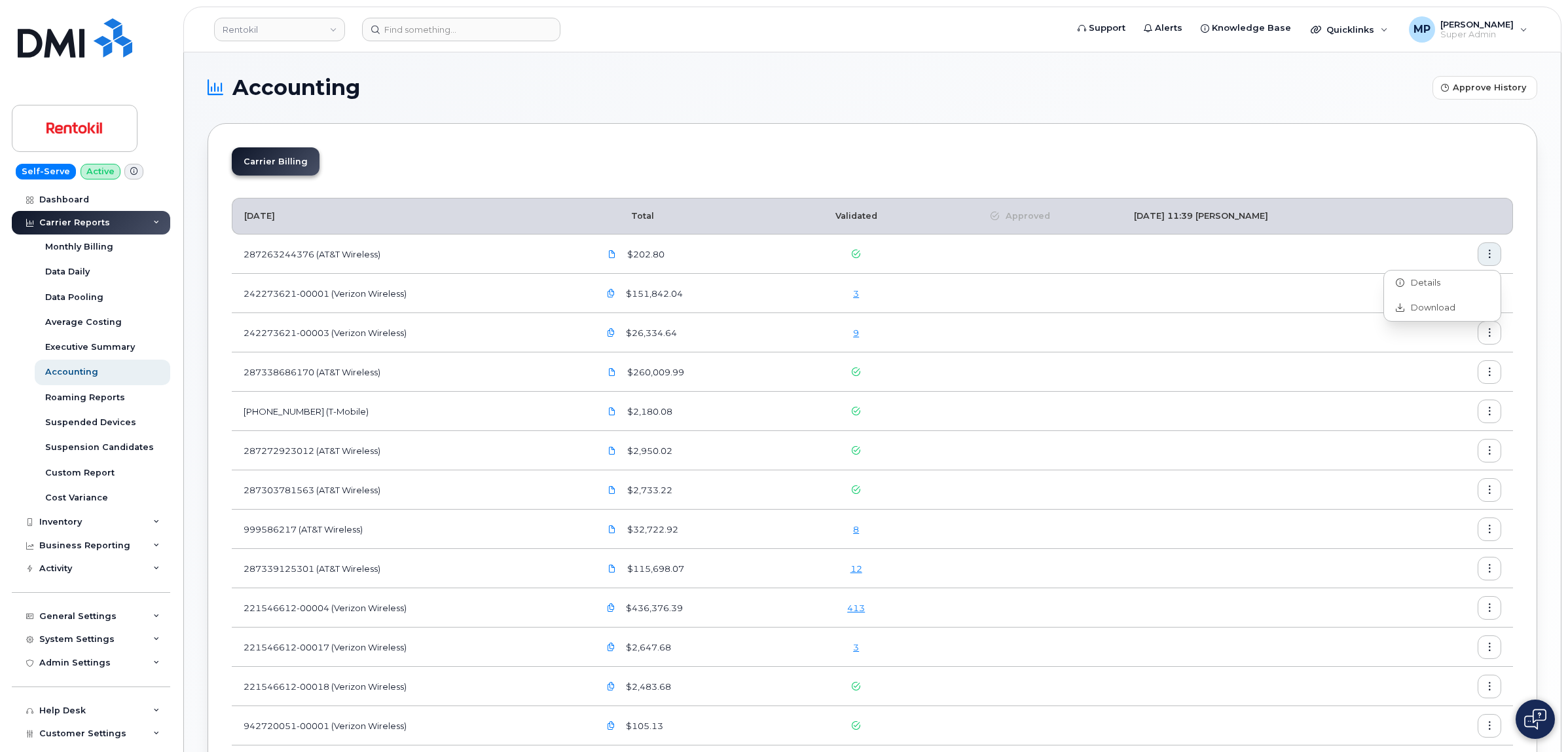
click at [1491, 254] on icon "button" at bounding box center [1490, 254] width 8 height 8
click at [999, 214] on span "Approved" at bounding box center [1025, 216] width 51 height 12
click at [1030, 155] on div "Carrier Billing" at bounding box center [872, 166] width 1282 height 39
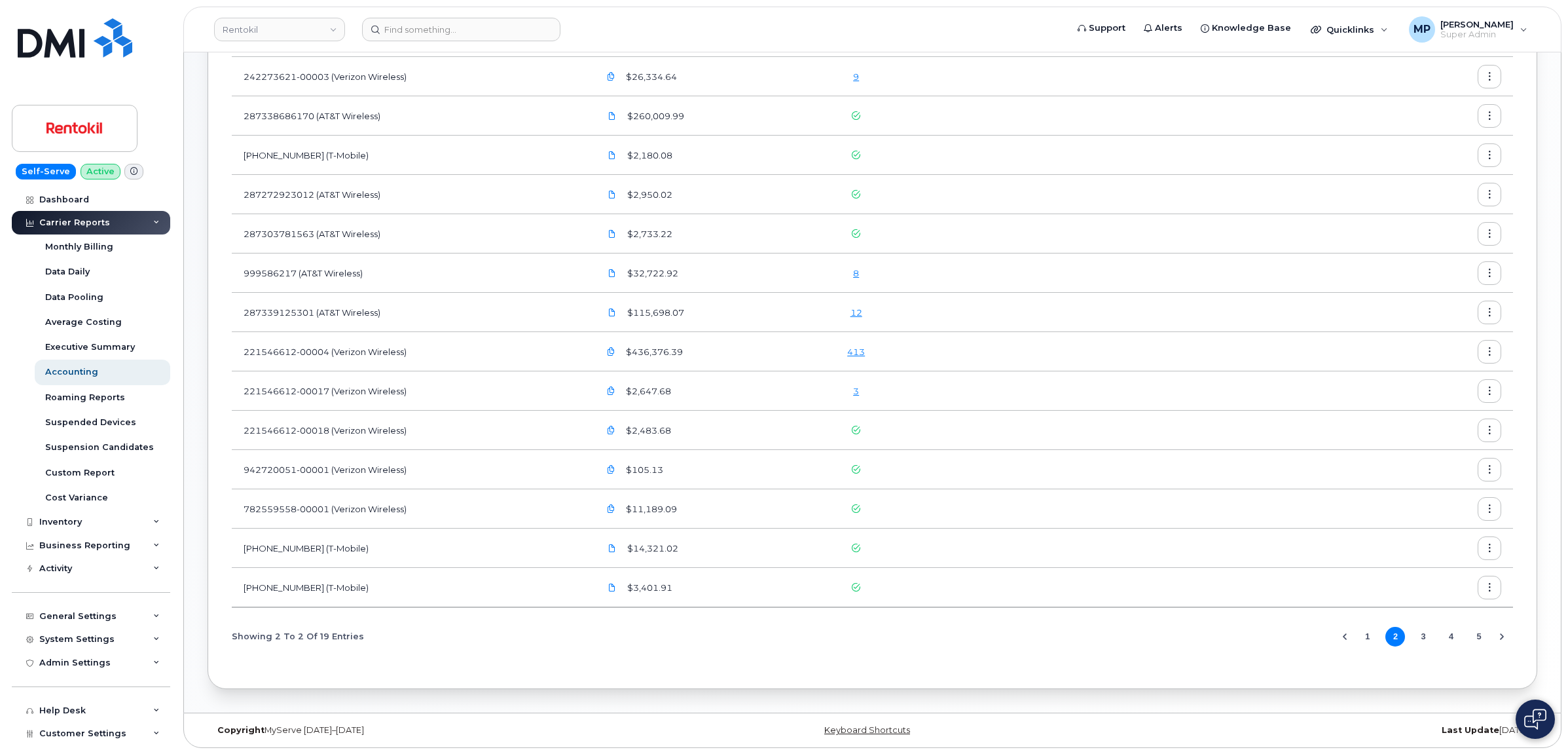
scroll to position [259, 0]
click at [1422, 633] on button "3" at bounding box center [1423, 634] width 20 height 20
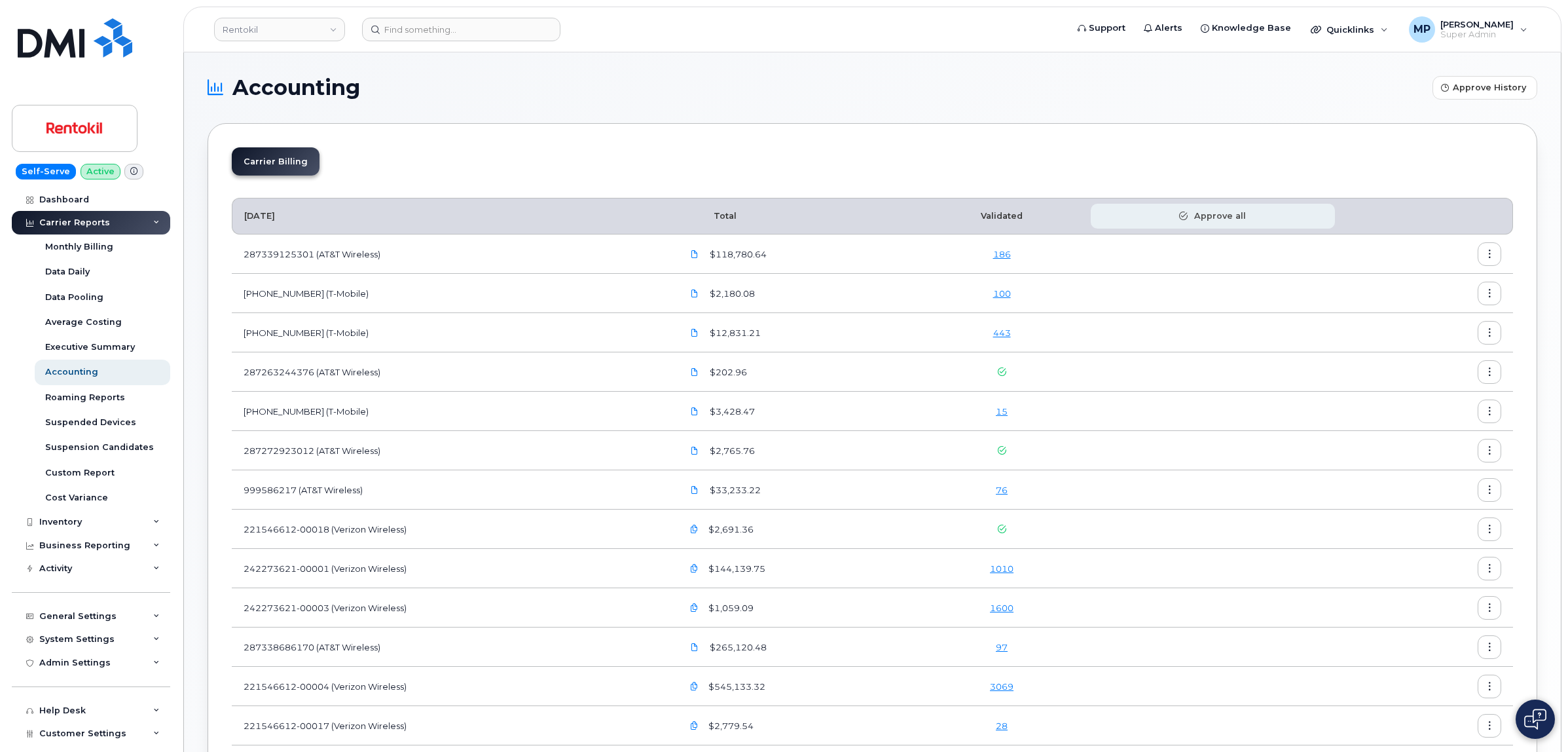
click at [1214, 215] on span "Approve all" at bounding box center [1216, 216] width 58 height 12
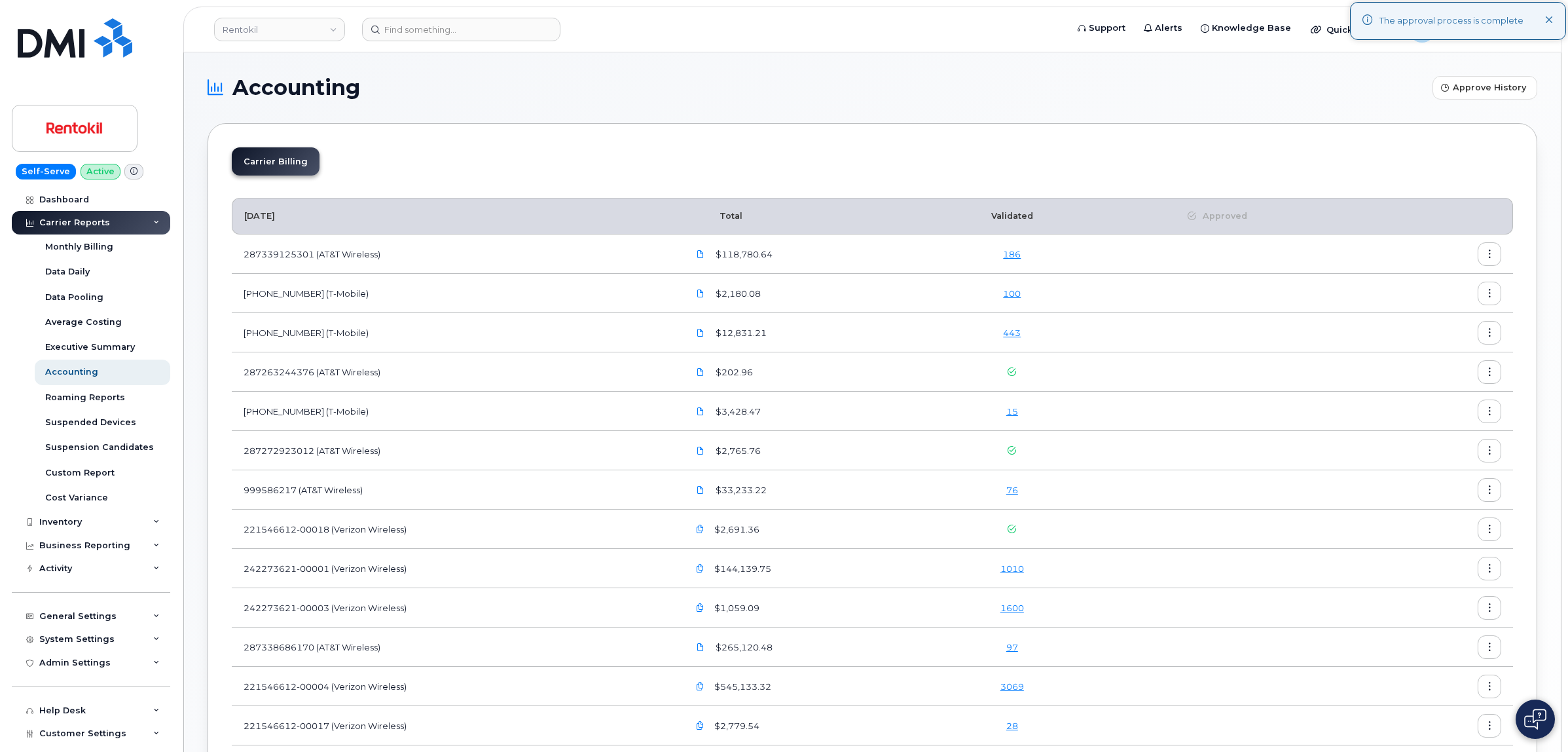
click at [1548, 20] on icon at bounding box center [1549, 20] width 8 height 8
click at [267, 21] on link "Rentokil" at bounding box center [279, 29] width 131 height 24
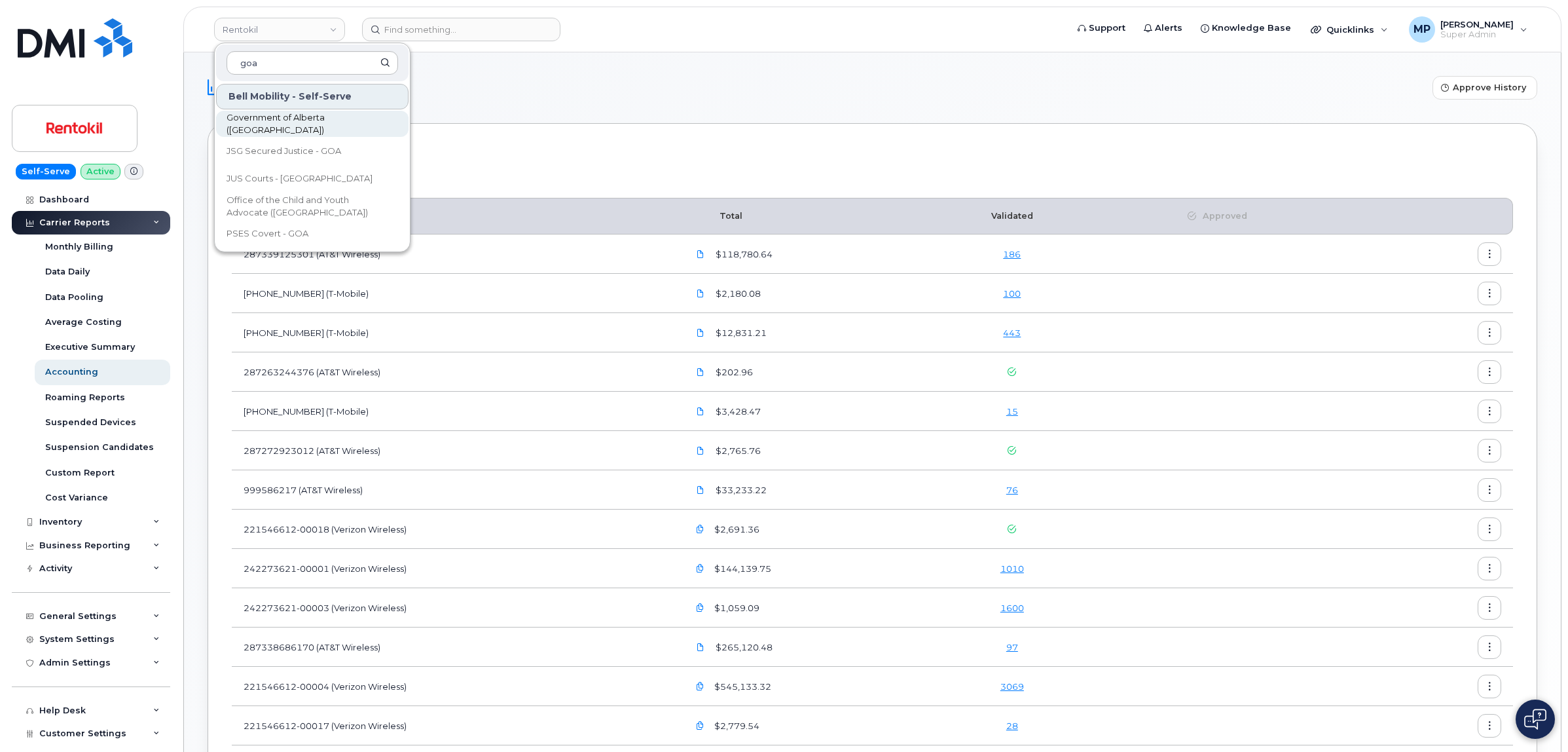
type input "goa"
click at [317, 128] on span "Government of Alberta ([GEOGRAPHIC_DATA])" at bounding box center [302, 124] width 151 height 25
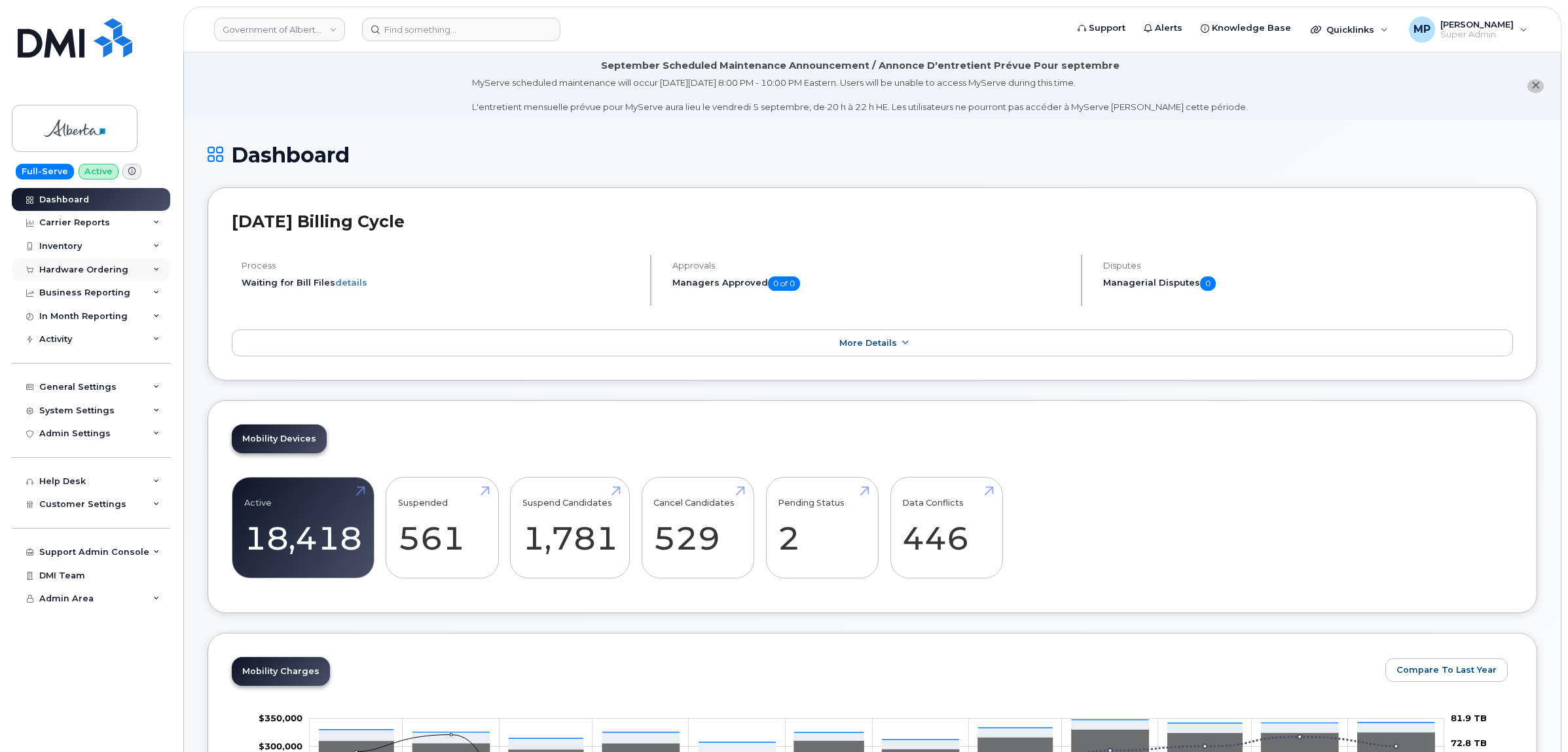
click at [99, 265] on div "Hardware Ordering" at bounding box center [91, 270] width 159 height 24
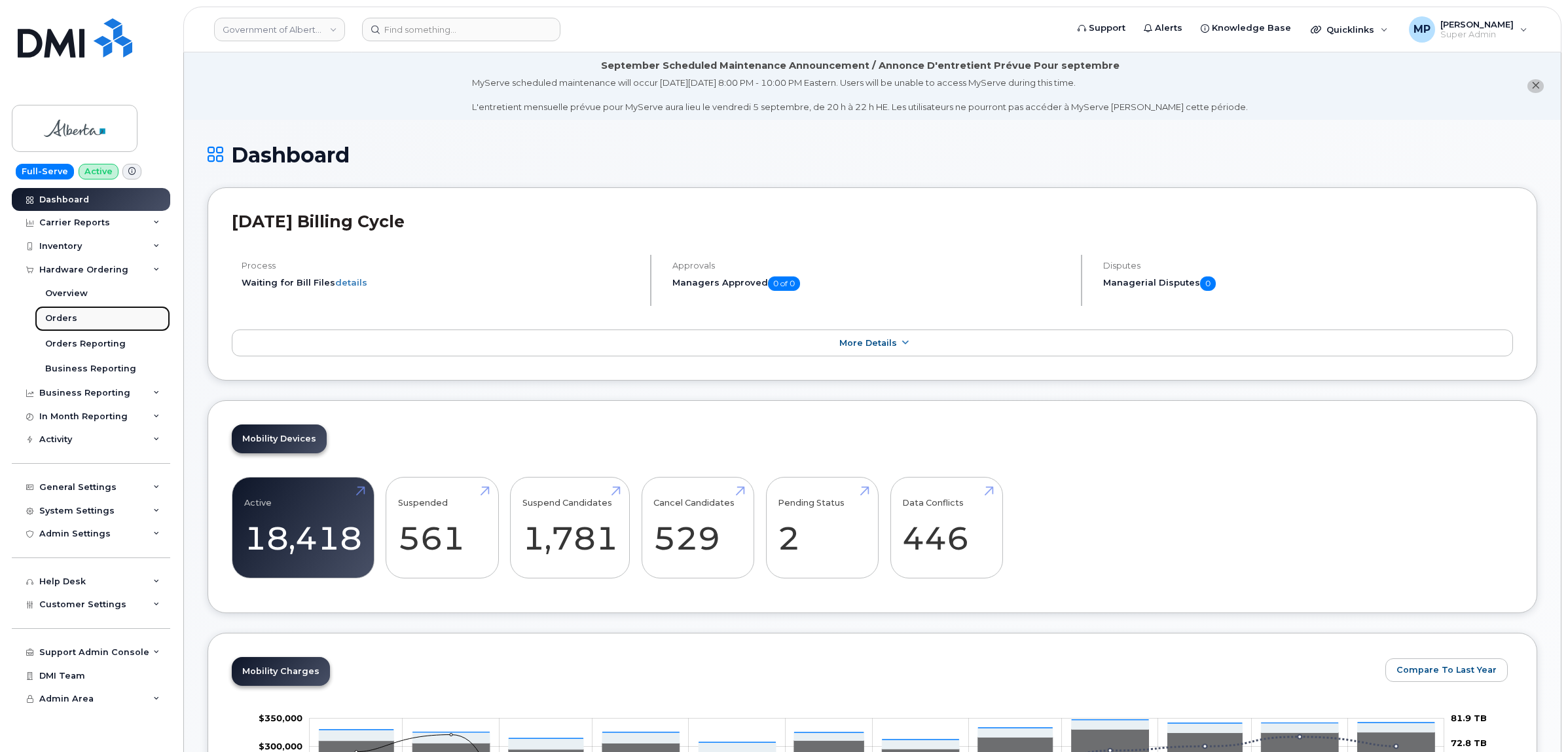
click at [69, 326] on link "Orders" at bounding box center [102, 318] width 135 height 25
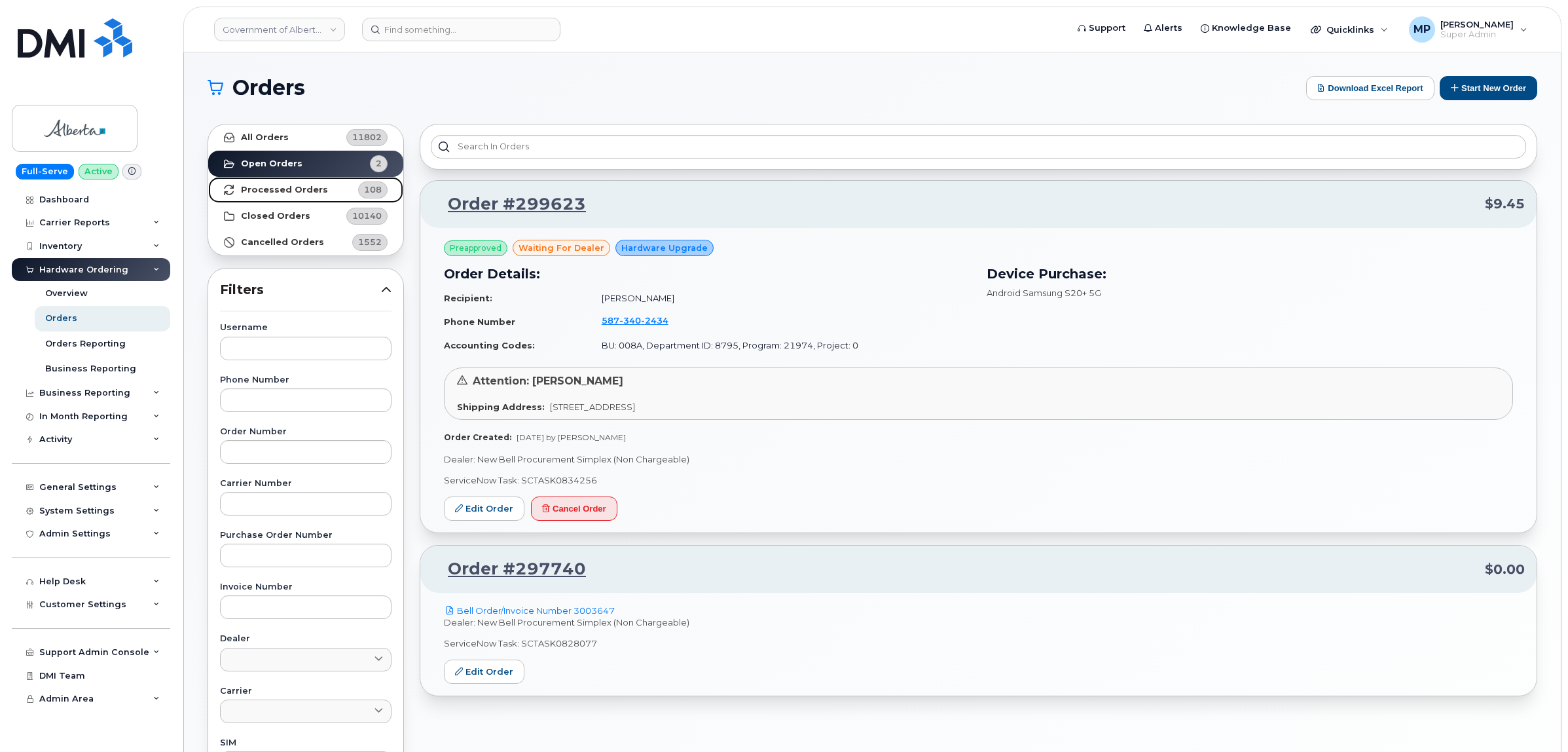
click at [307, 185] on strong "Processed Orders" at bounding box center [284, 190] width 87 height 11
